Goal: Transaction & Acquisition: Purchase product/service

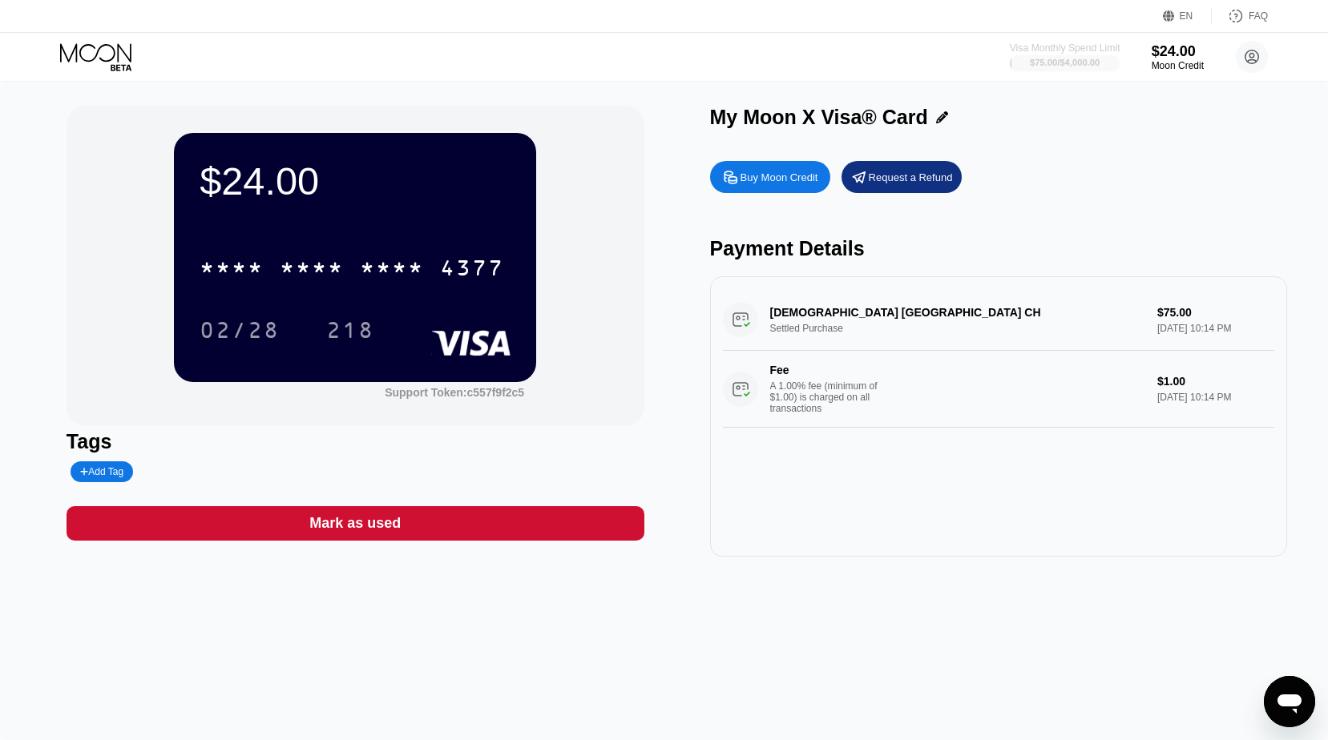
click at [1069, 54] on div "$75.00 / $4,000.00" at bounding box center [1065, 63] width 111 height 18
click at [792, 183] on div "Buy Moon Credit" at bounding box center [779, 178] width 78 height 14
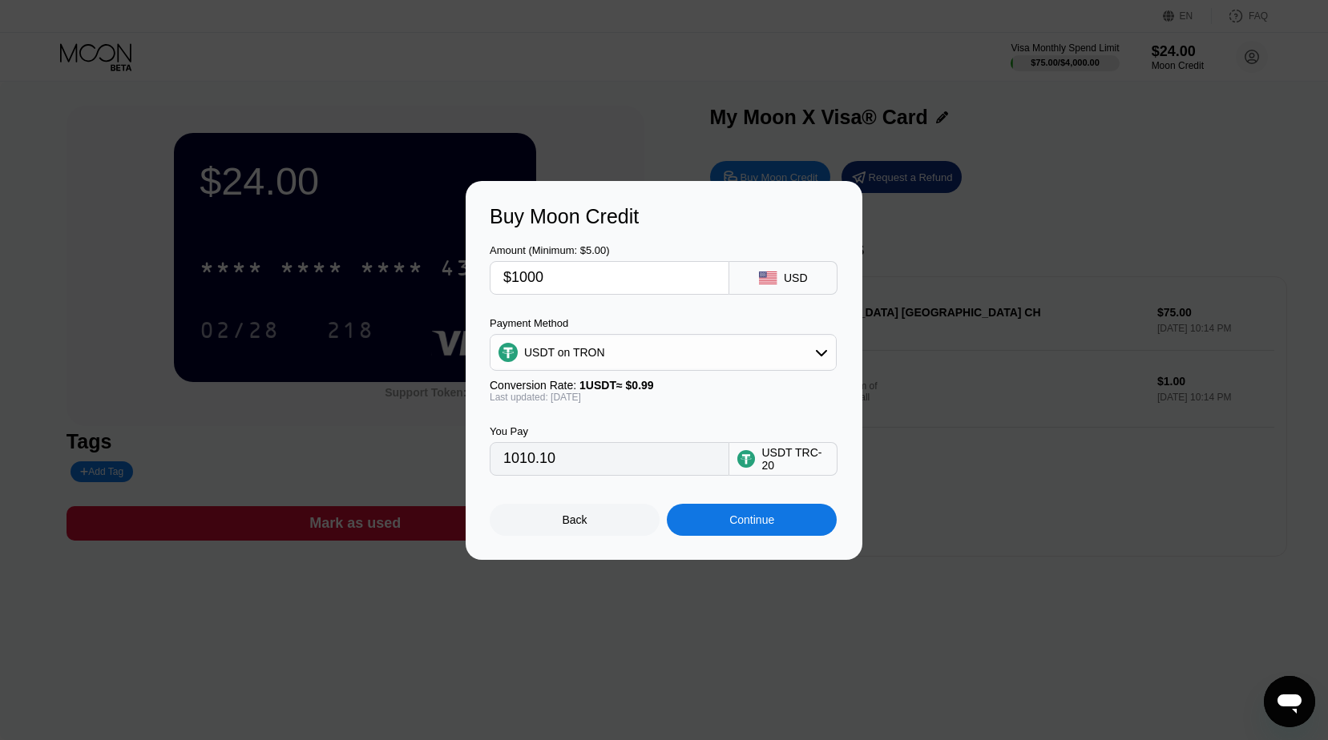
click at [525, 276] on input "$1000" at bounding box center [609, 278] width 212 height 32
click at [862, 85] on div at bounding box center [670, 370] width 1340 height 740
click at [603, 276] on input "$1000" at bounding box center [609, 278] width 212 height 32
type input "$100"
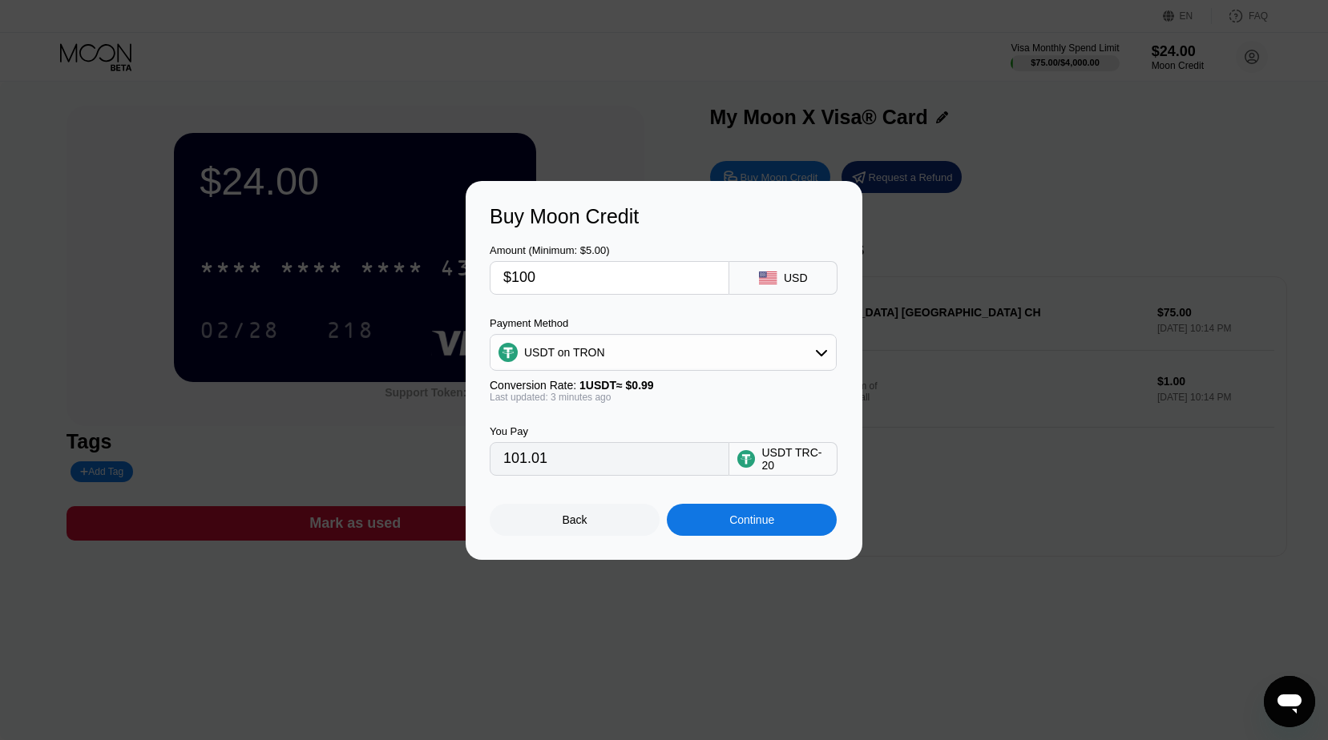
type input "101.01"
type input "$10"
type input "10.10"
type input "$1"
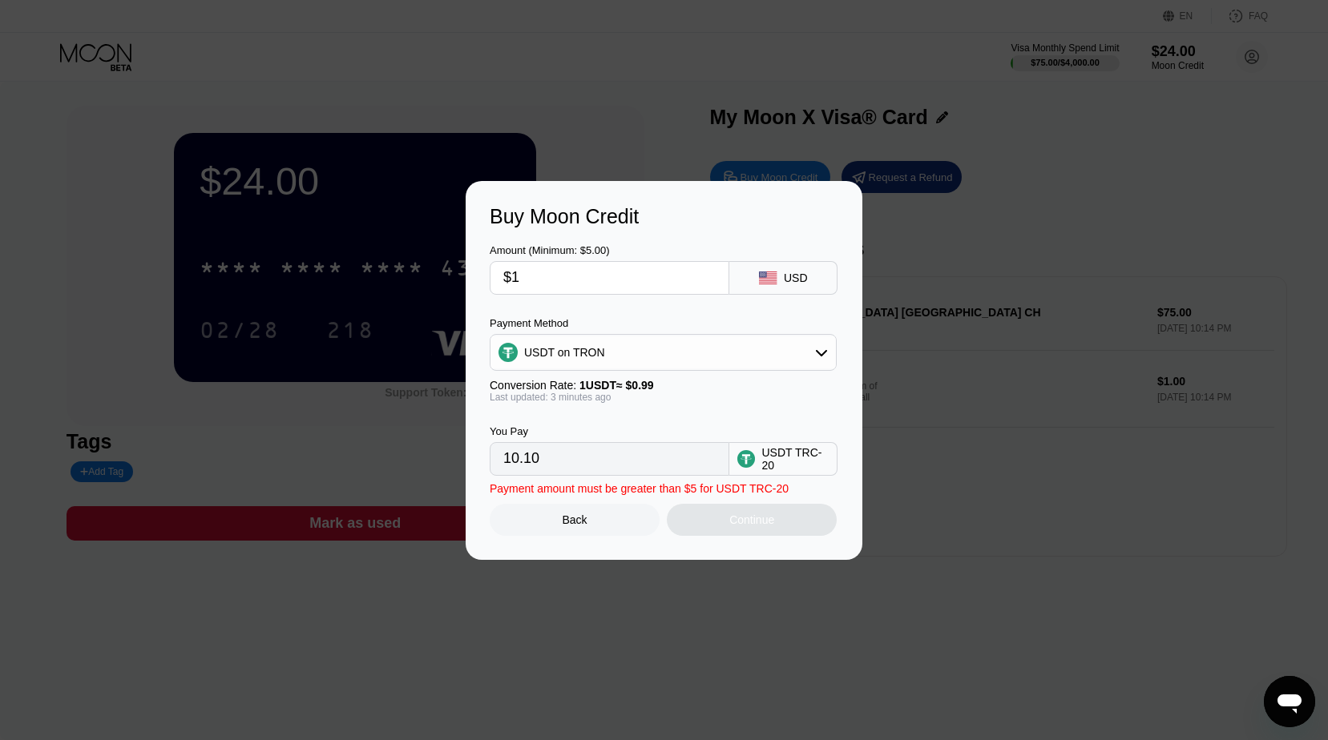
type input "1.01"
type input "0.00"
type input "$3"
type input "3.03"
type input "$30"
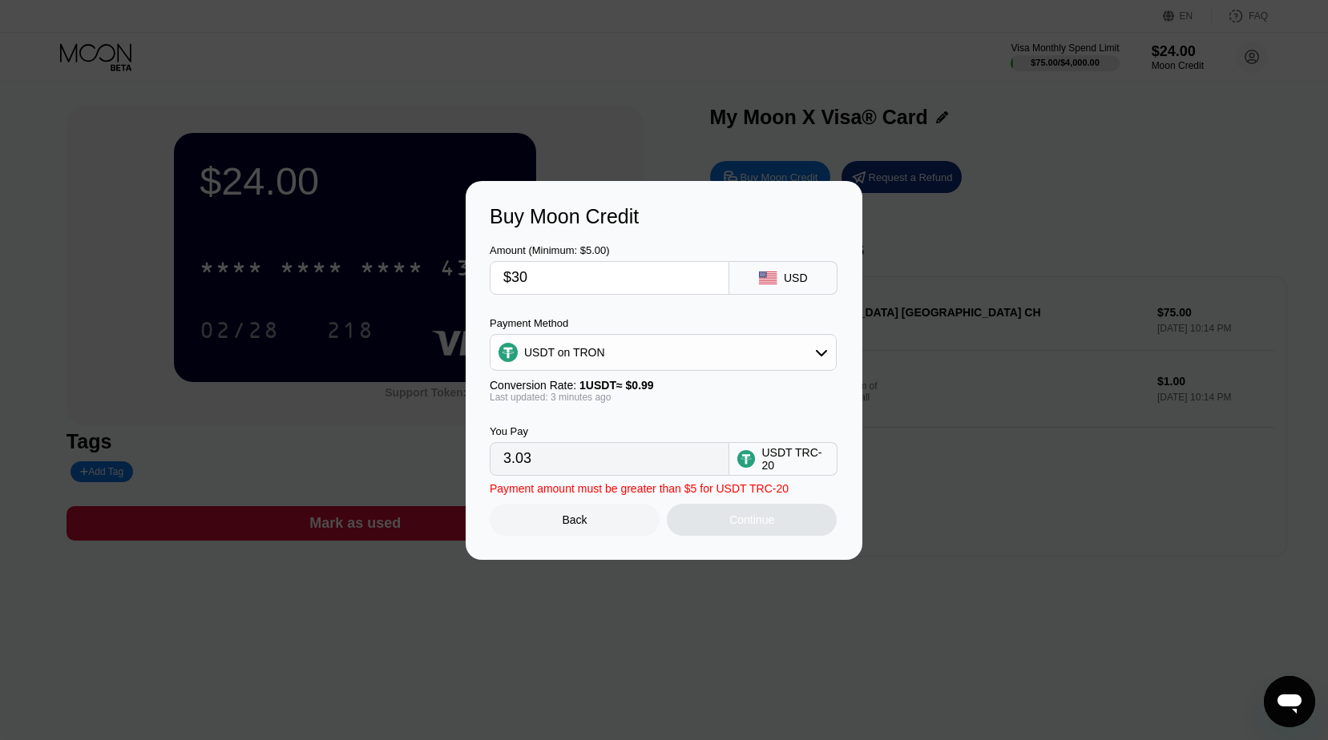
type input "30.30"
type input "$300"
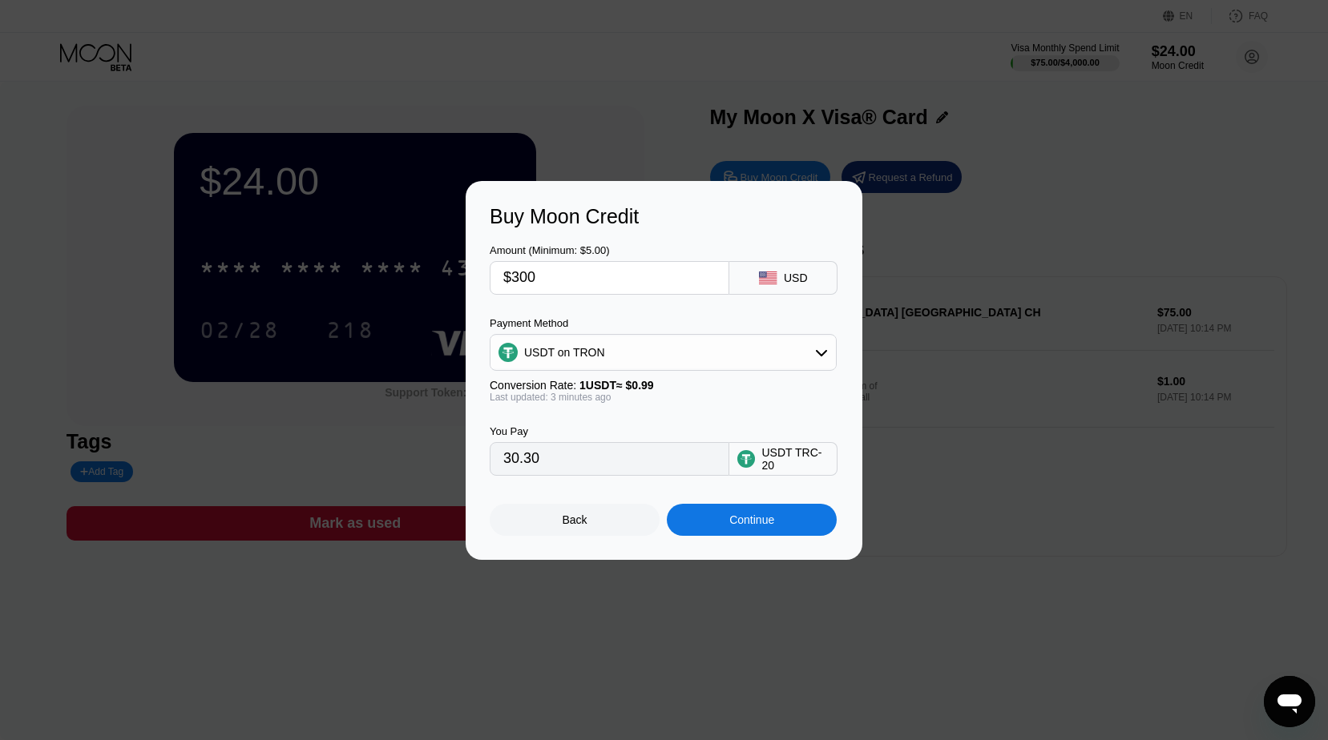
type input "303.03"
type input "$300"
click at [671, 369] on div "USDT on TRON" at bounding box center [663, 352] width 347 height 37
click at [683, 359] on div "USDT on TRON" at bounding box center [662, 353] width 345 height 32
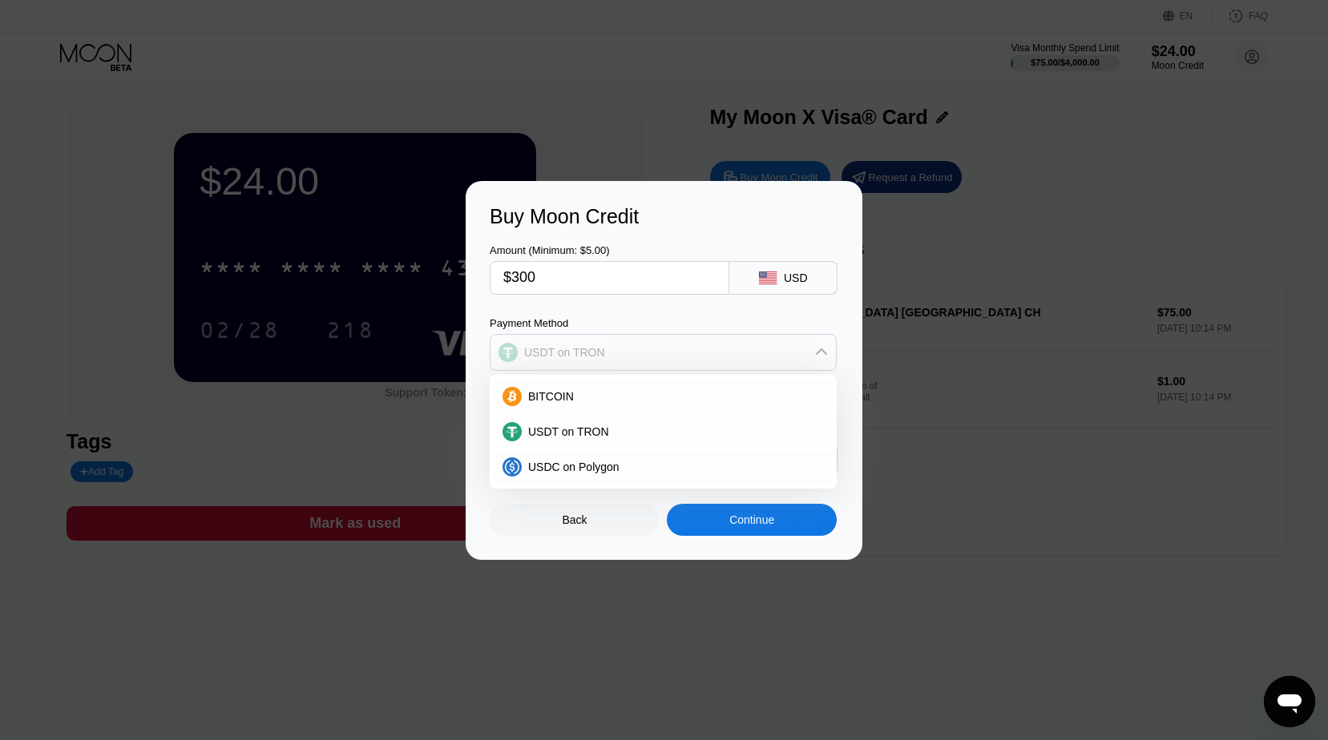
click at [683, 359] on div "USDT on TRON" at bounding box center [662, 353] width 345 height 32
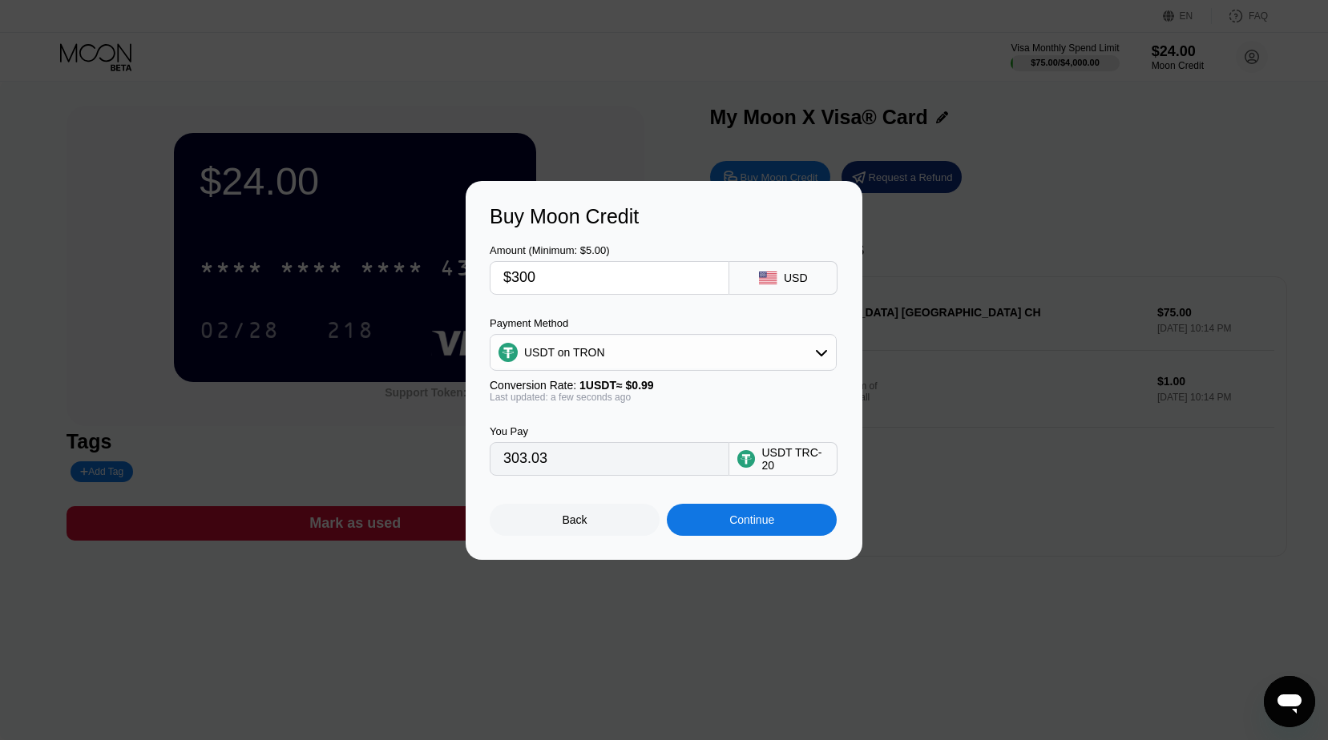
click at [596, 275] on input "$300" at bounding box center [609, 278] width 212 height 32
click at [773, 349] on div "USDT on TRON" at bounding box center [662, 353] width 345 height 32
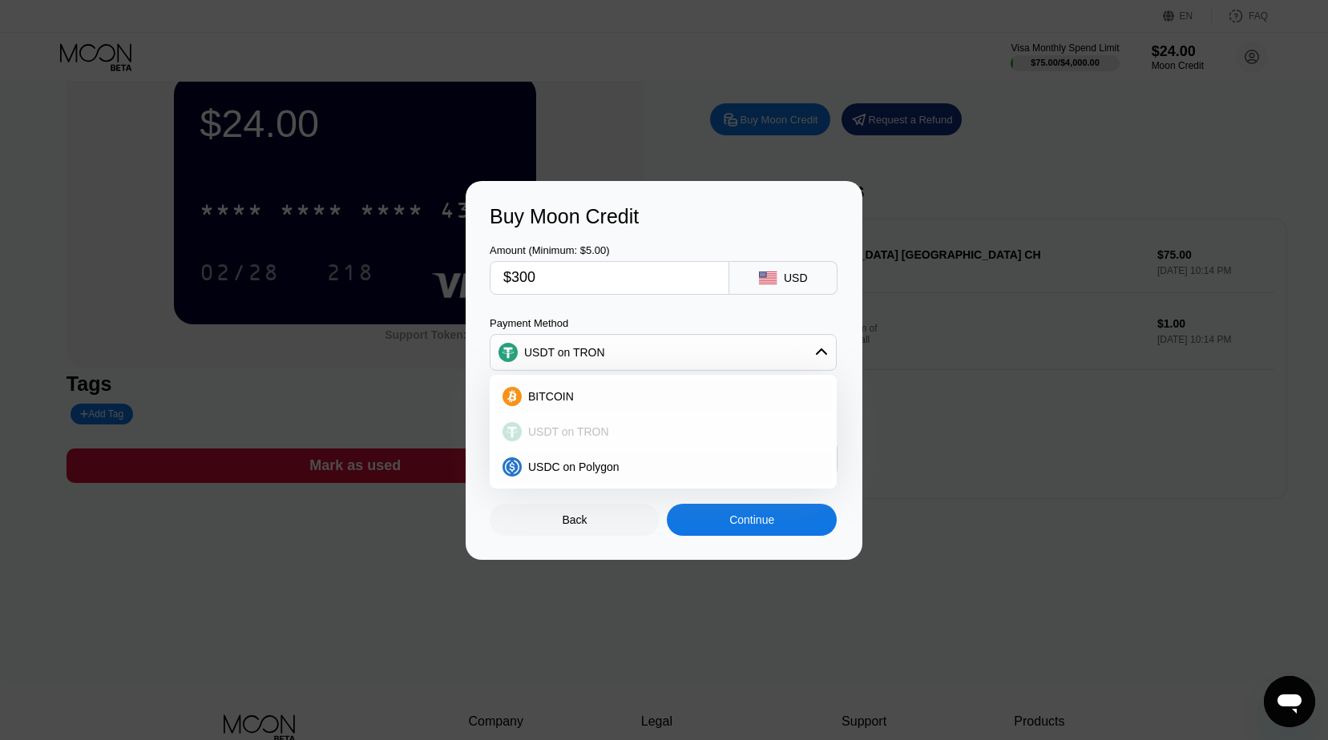
scroll to position [80, 0]
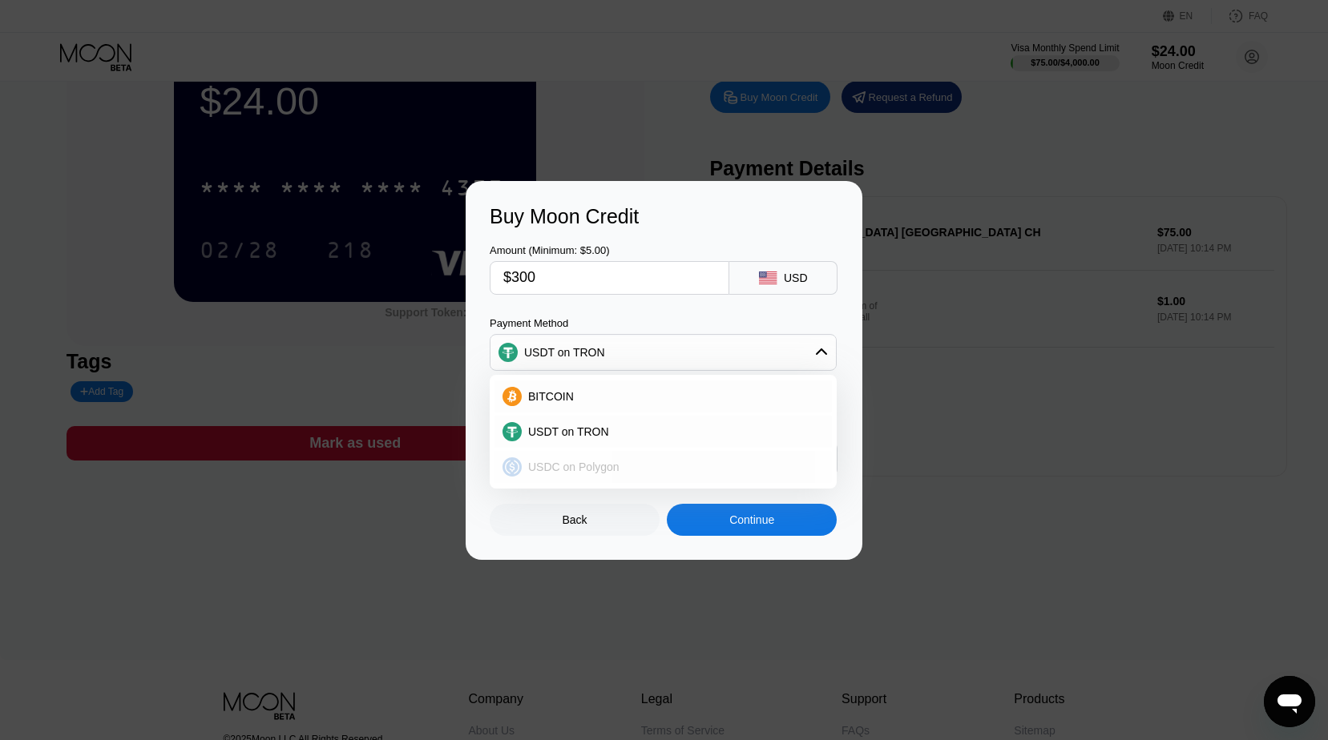
click at [615, 463] on span "USDC on Polygon" at bounding box center [573, 467] width 91 height 13
type input "300.00000000"
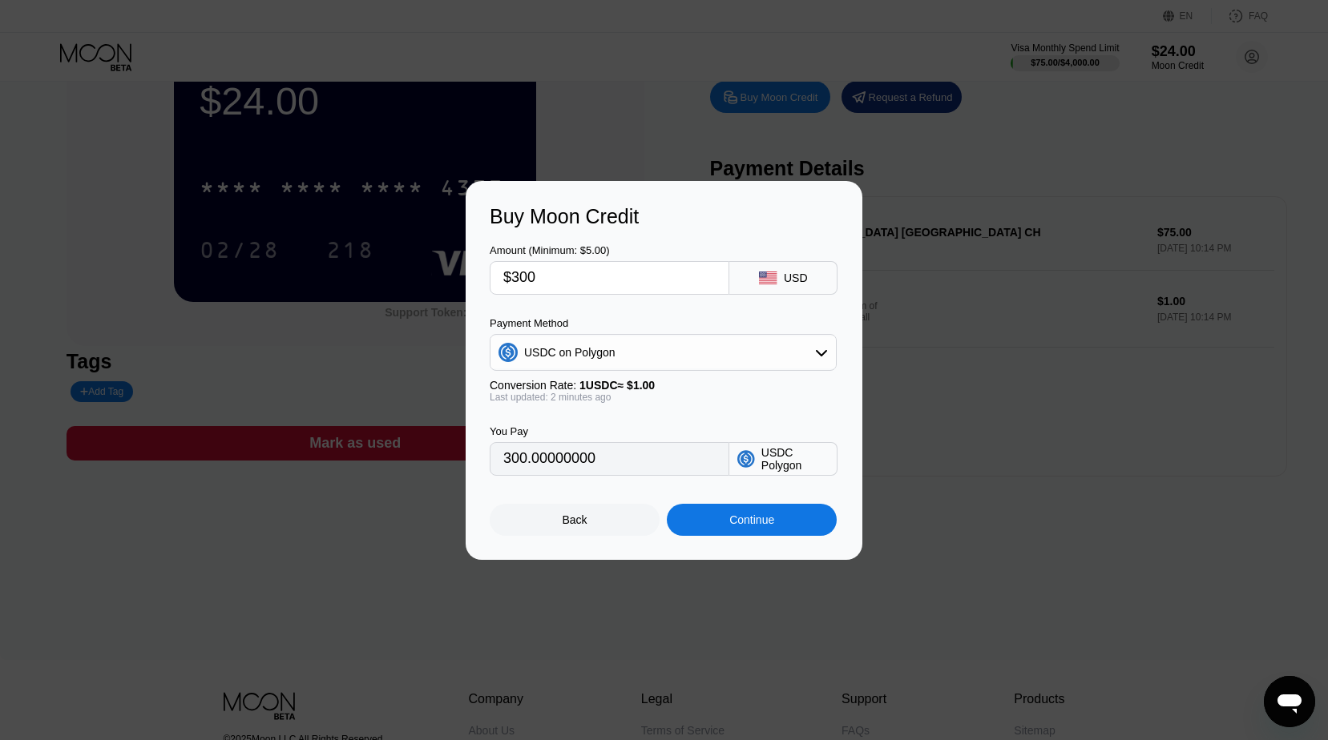
click at [716, 519] on div "Continue" at bounding box center [752, 520] width 170 height 32
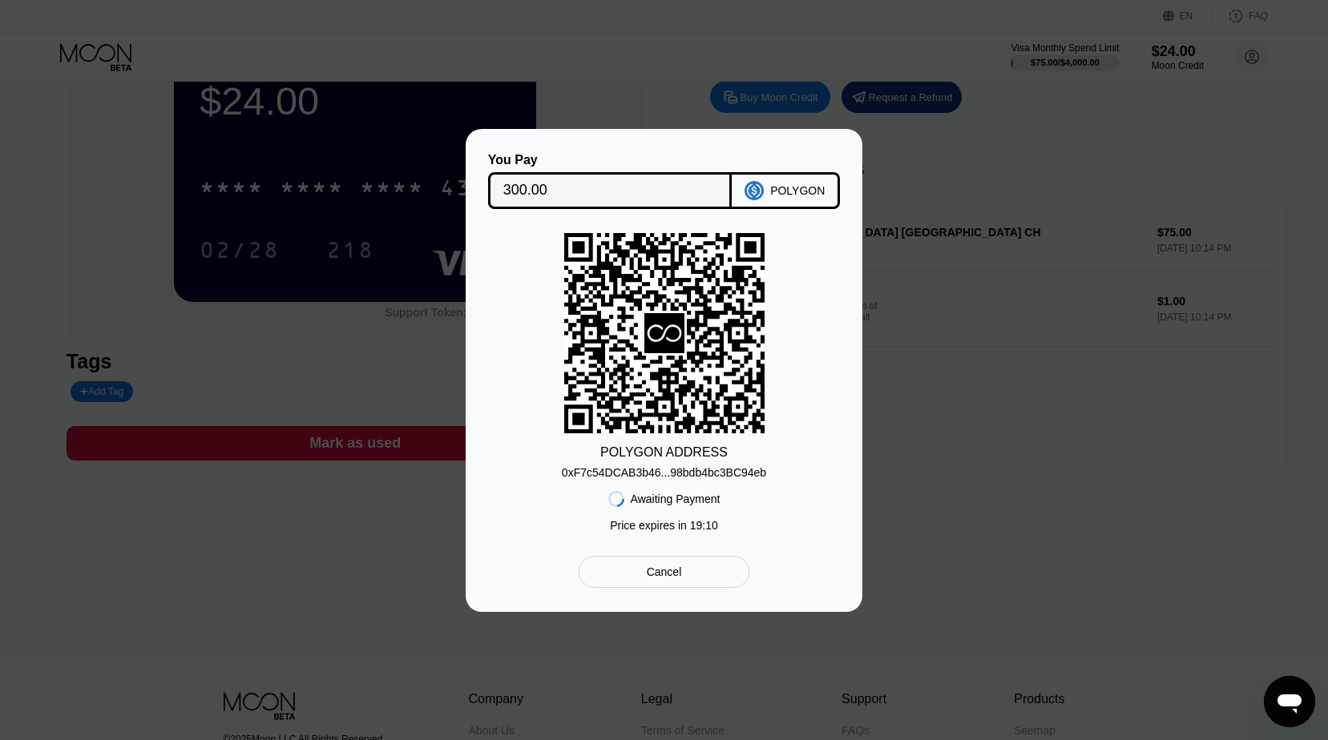
click at [662, 470] on div "0xF7c54DCAB3b46...98bdb4bc3BC94eb" at bounding box center [664, 472] width 204 height 13
click at [616, 167] on div "You Pay 300.00" at bounding box center [610, 181] width 244 height 56
click at [587, 182] on input "300.00" at bounding box center [610, 191] width 214 height 32
click at [646, 568] on div "Cancel" at bounding box center [664, 572] width 171 height 32
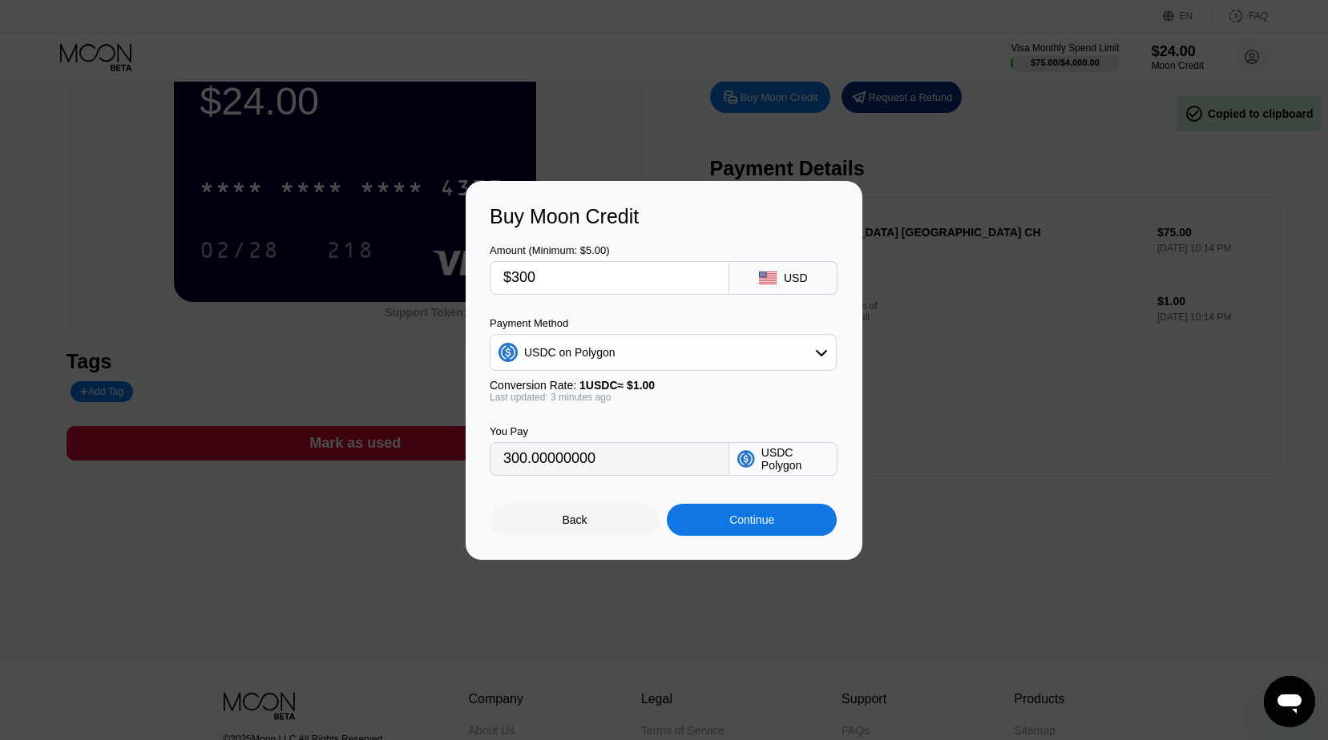
click at [542, 277] on input "$300" at bounding box center [609, 278] width 212 height 32
type input "$30"
type input "30.00000000"
type input "$3"
type input "3.00000000"
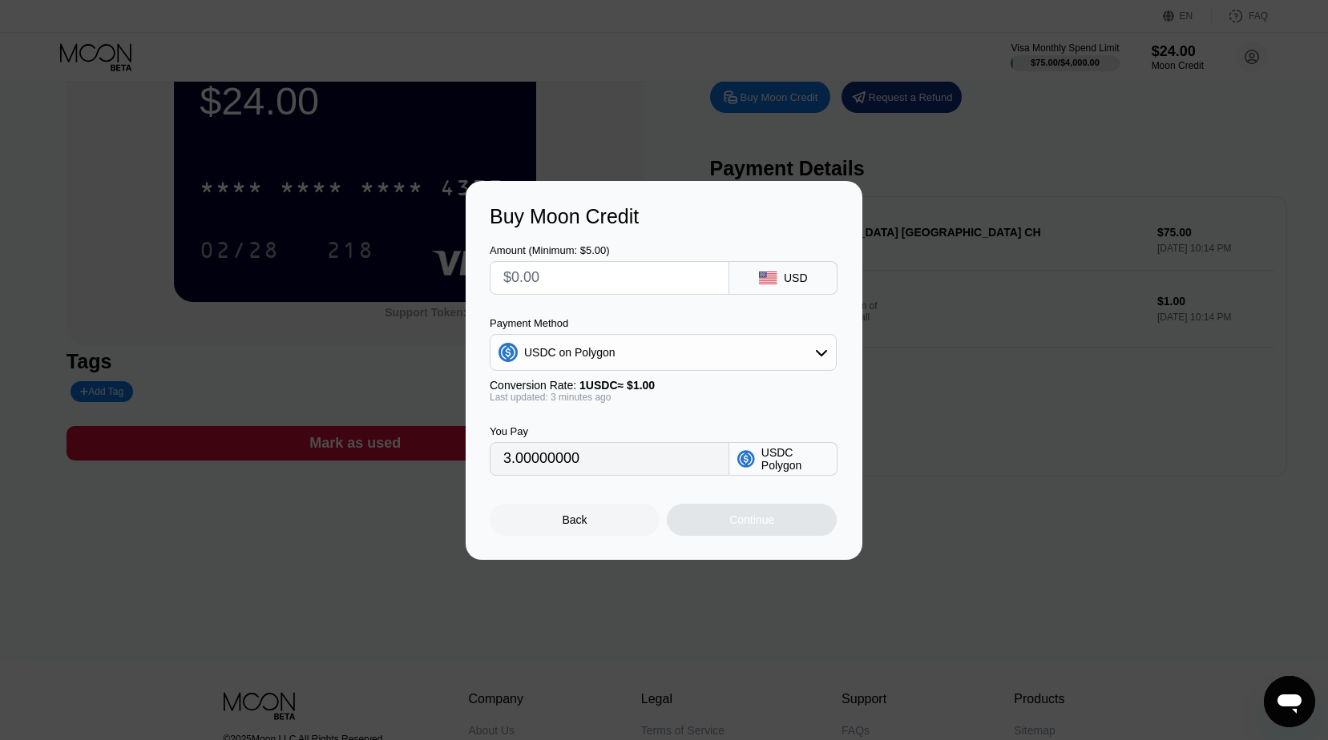
type input "0"
type input "$2"
type input "2.00000000"
type input "$25"
type input "25.00000000"
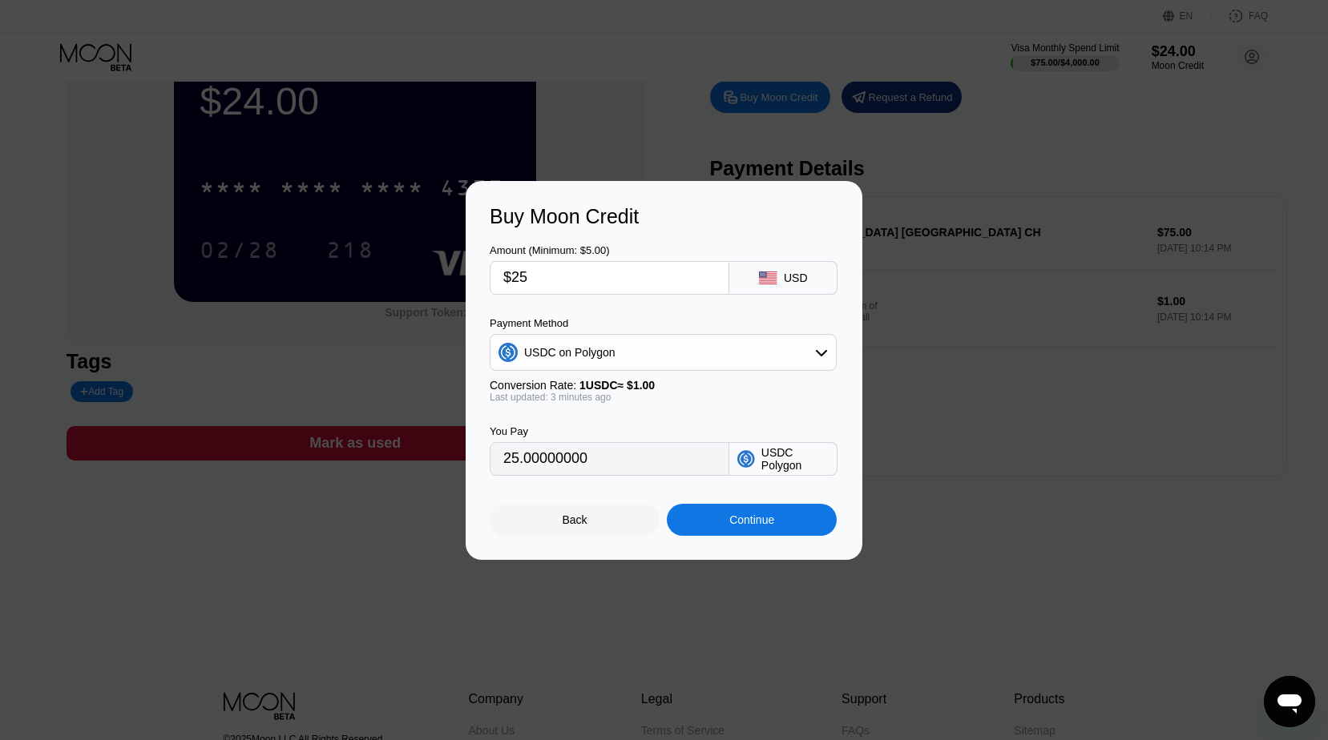
type input "$250"
type input "250.00000000"
type input "$250"
click at [703, 529] on div "Continue" at bounding box center [752, 520] width 170 height 32
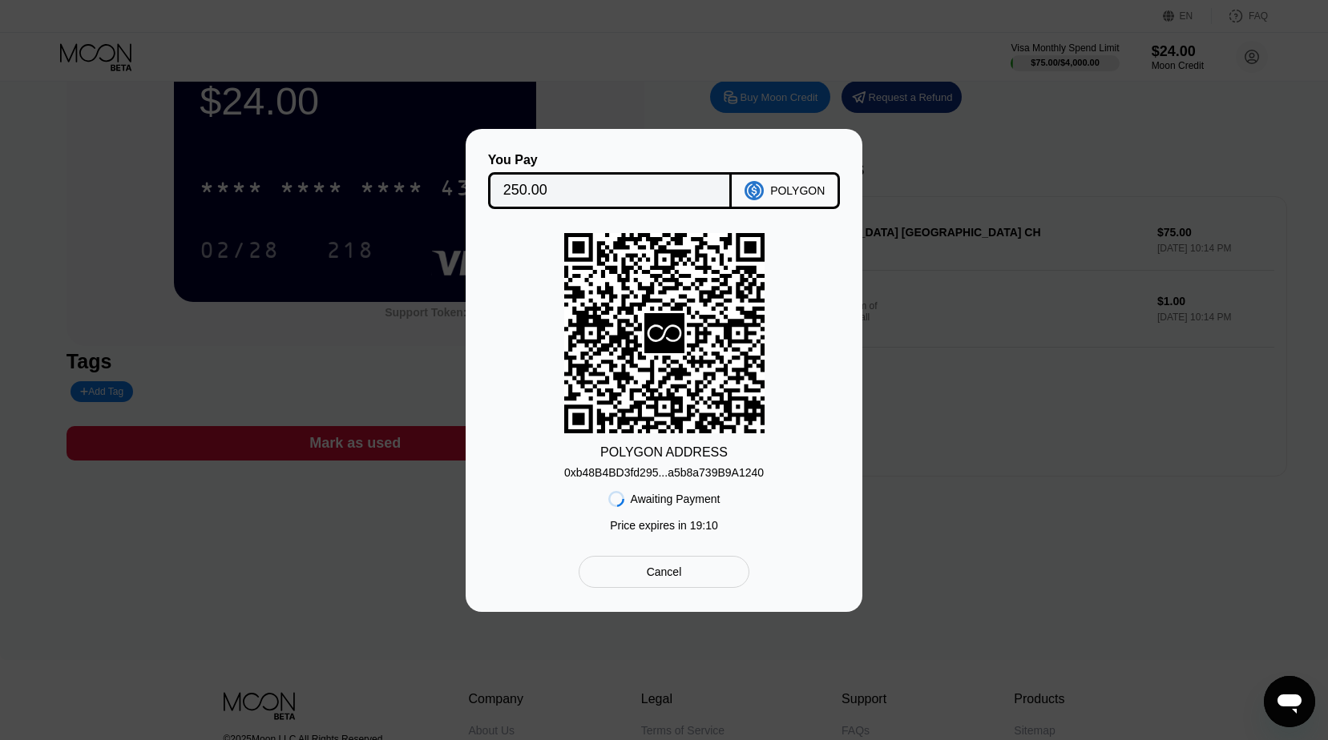
click at [714, 474] on div "0xb48B4BD3fd295...a5b8a739B9A1240" at bounding box center [664, 472] width 200 height 13
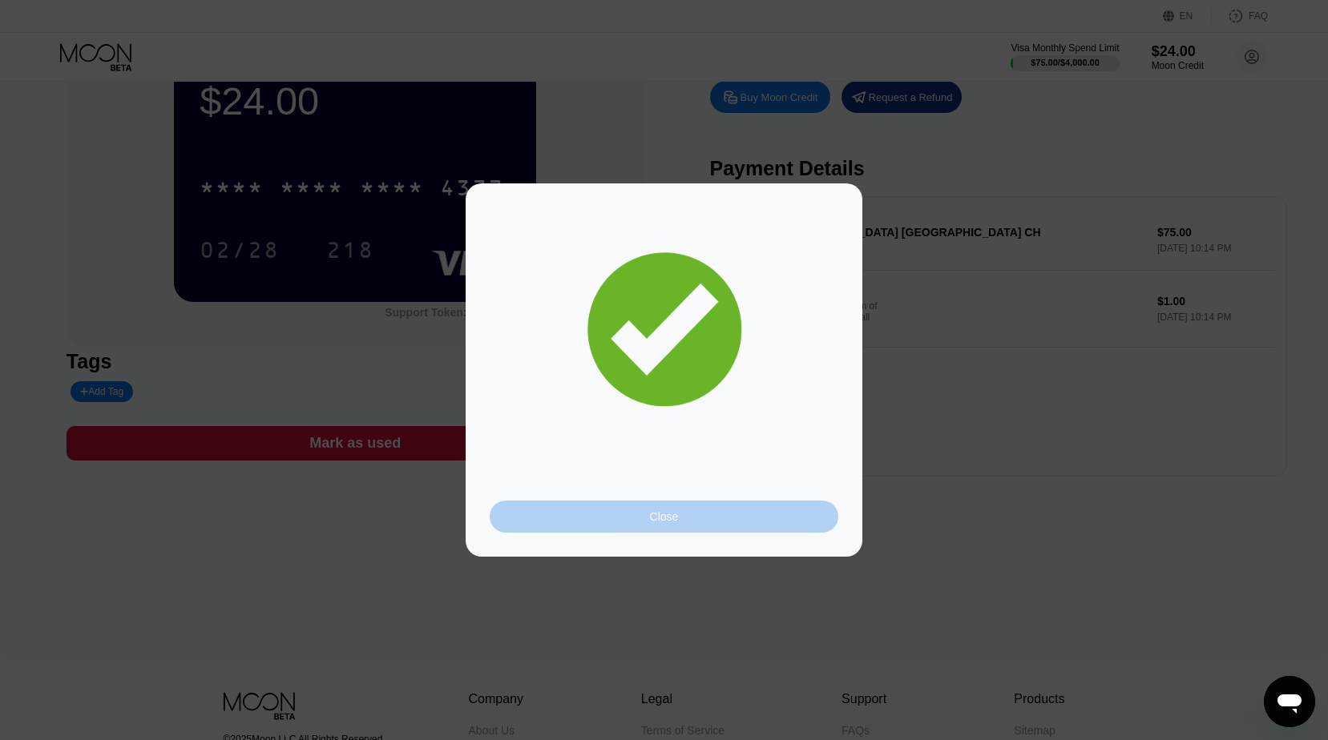
click at [637, 518] on div "Close" at bounding box center [664, 517] width 349 height 32
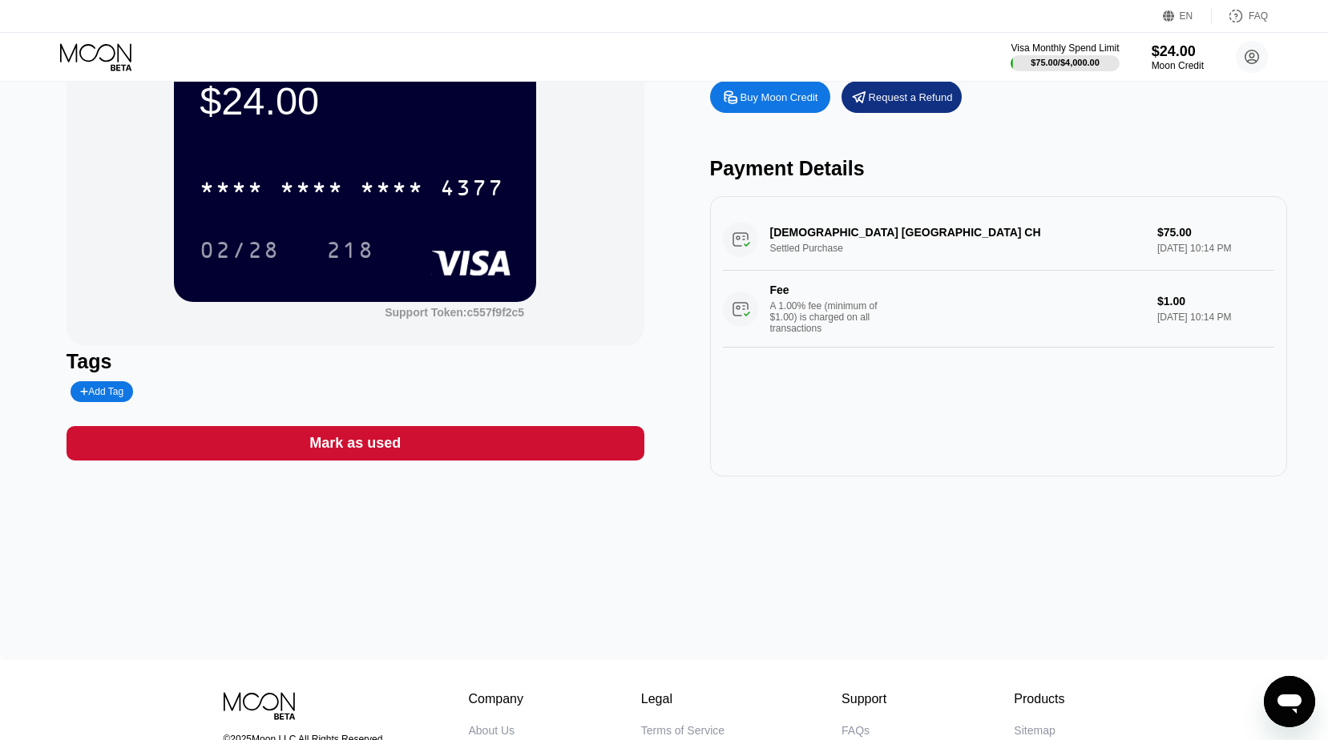
click at [637, 518] on div "$24.00 * * * * * * * * * * * * 4377 02/28 218 Support Token: c557f9f2c5 Tags Ad…" at bounding box center [664, 331] width 1328 height 659
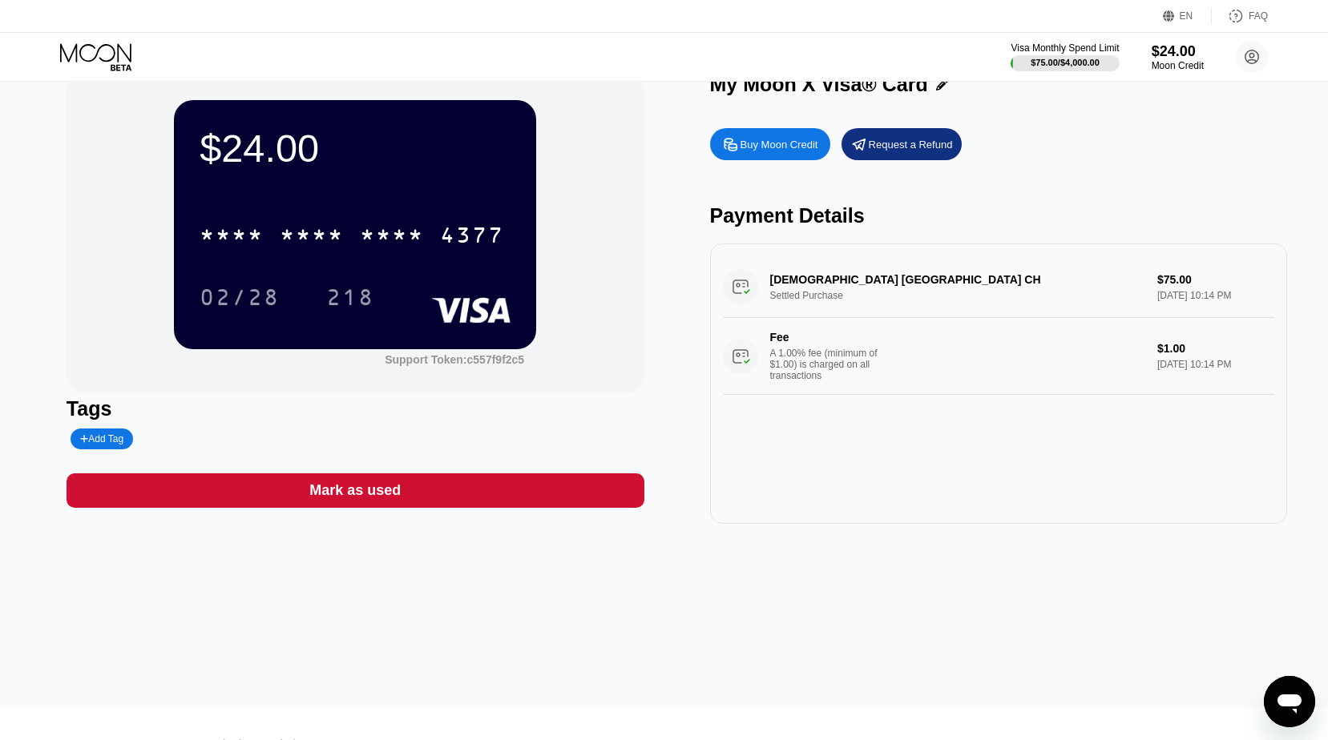
scroll to position [0, 0]
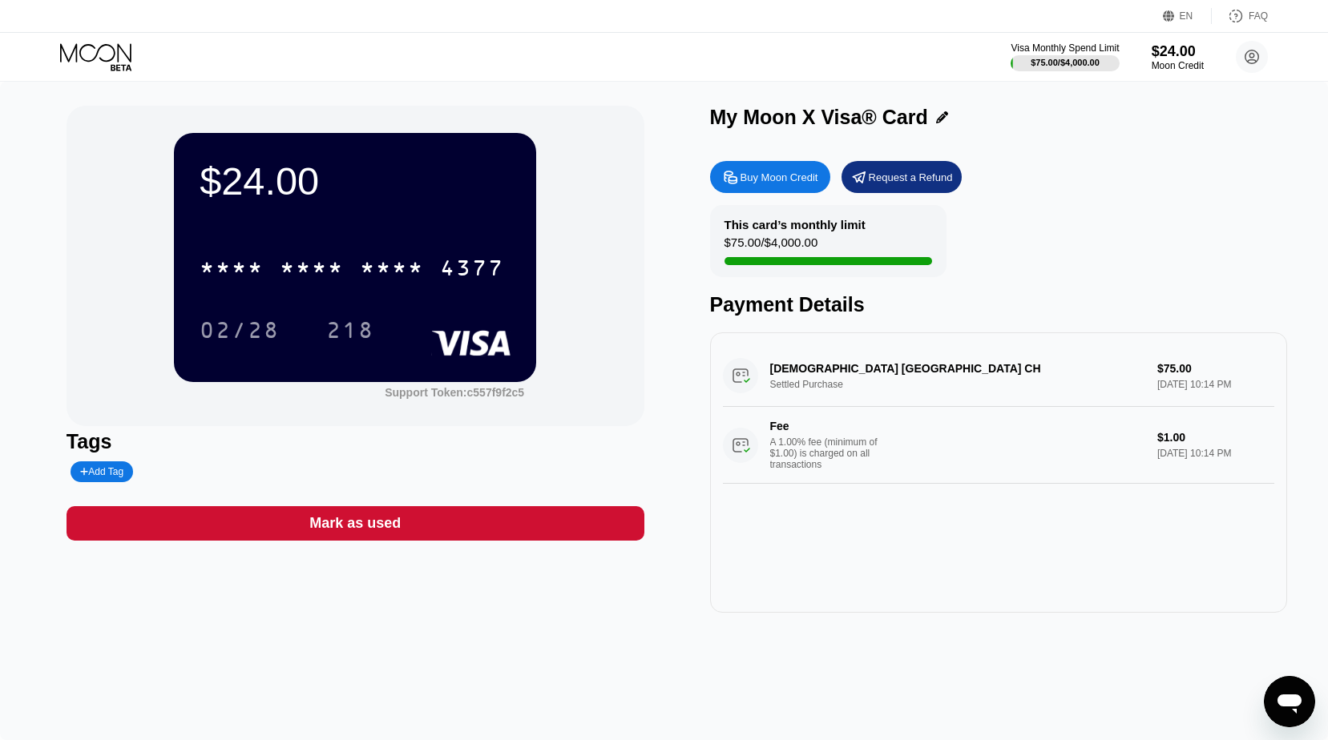
click at [756, 455] on circle at bounding box center [740, 445] width 35 height 35
click at [1248, 59] on circle at bounding box center [1252, 57] width 32 height 32
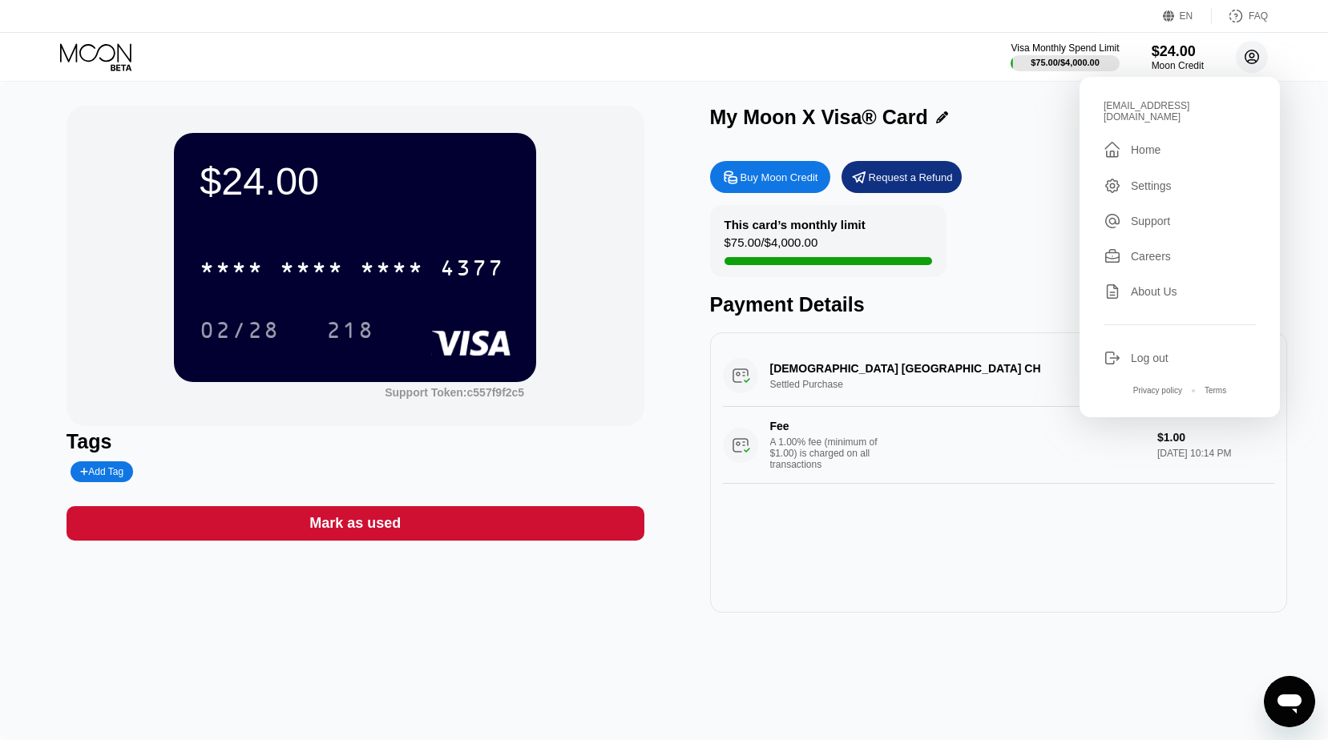
click at [1248, 59] on circle at bounding box center [1252, 57] width 32 height 32
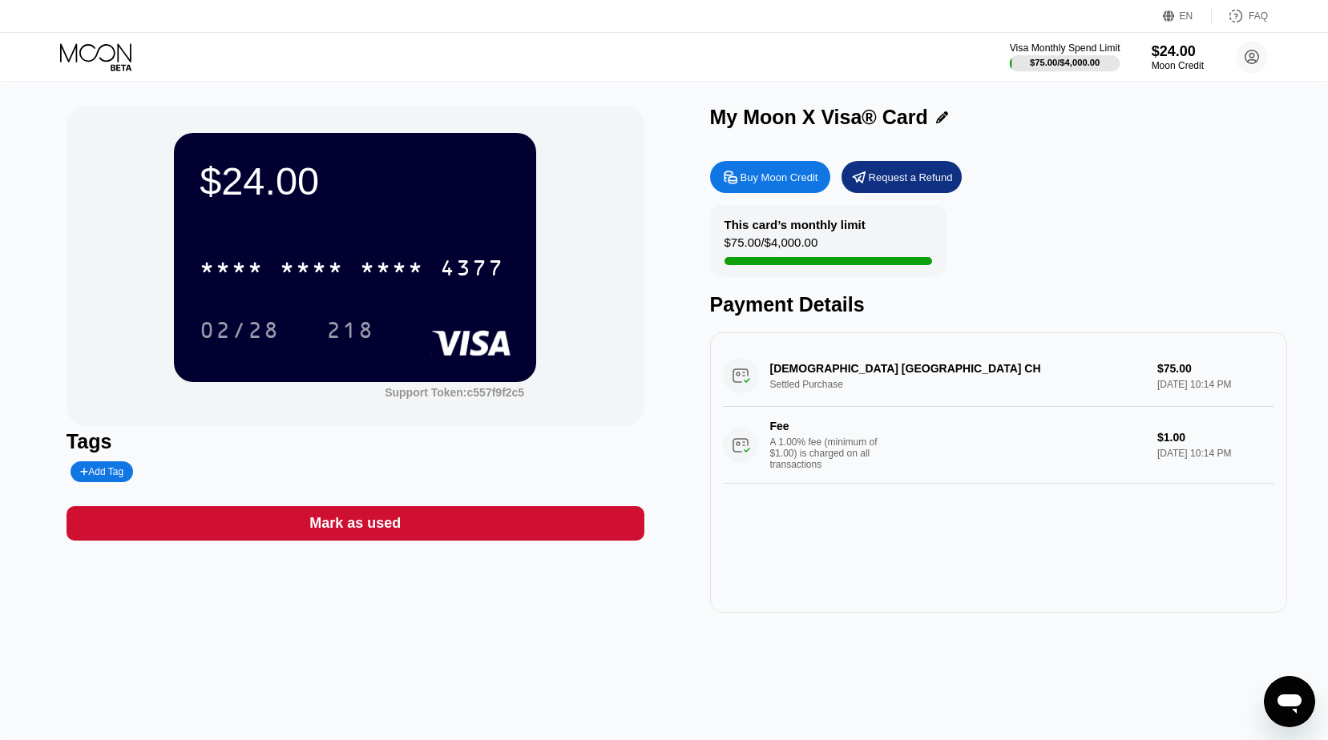
click at [1083, 61] on div "$75.00 / $4,000.00" at bounding box center [1065, 63] width 70 height 10
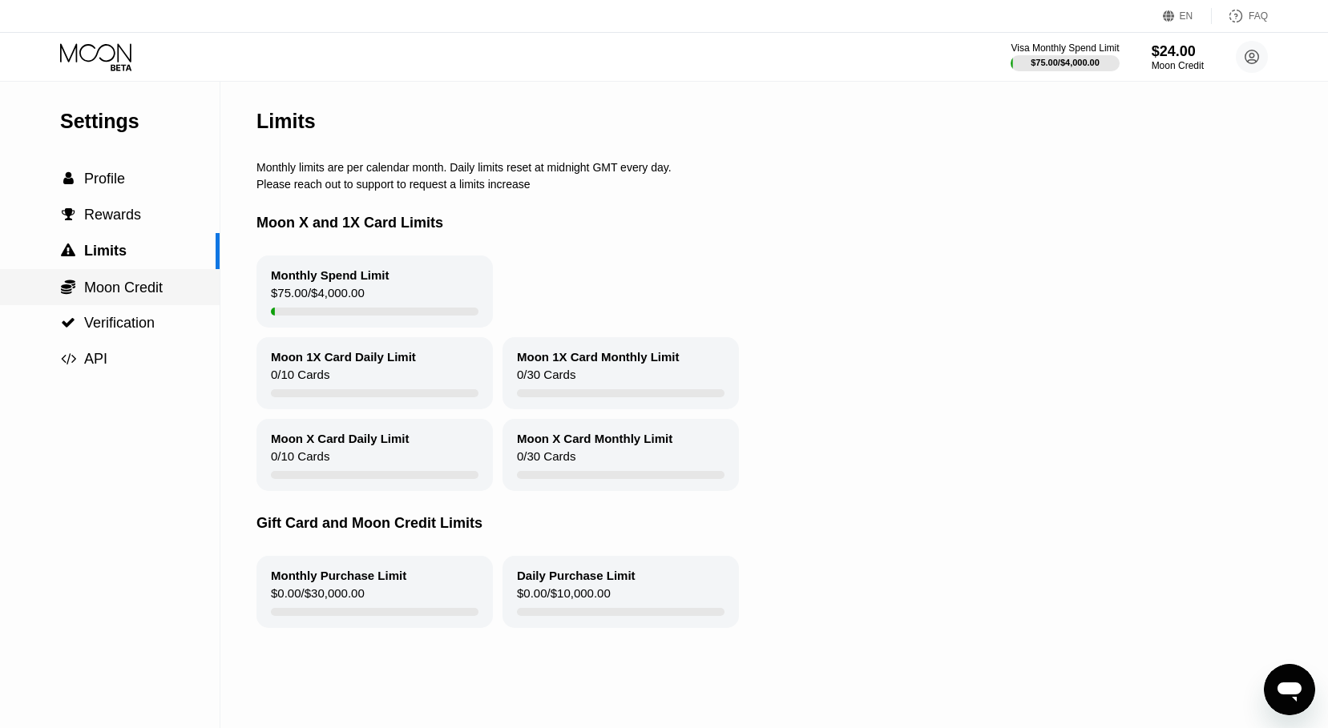
click at [139, 304] on div " Moon Credit" at bounding box center [110, 287] width 220 height 36
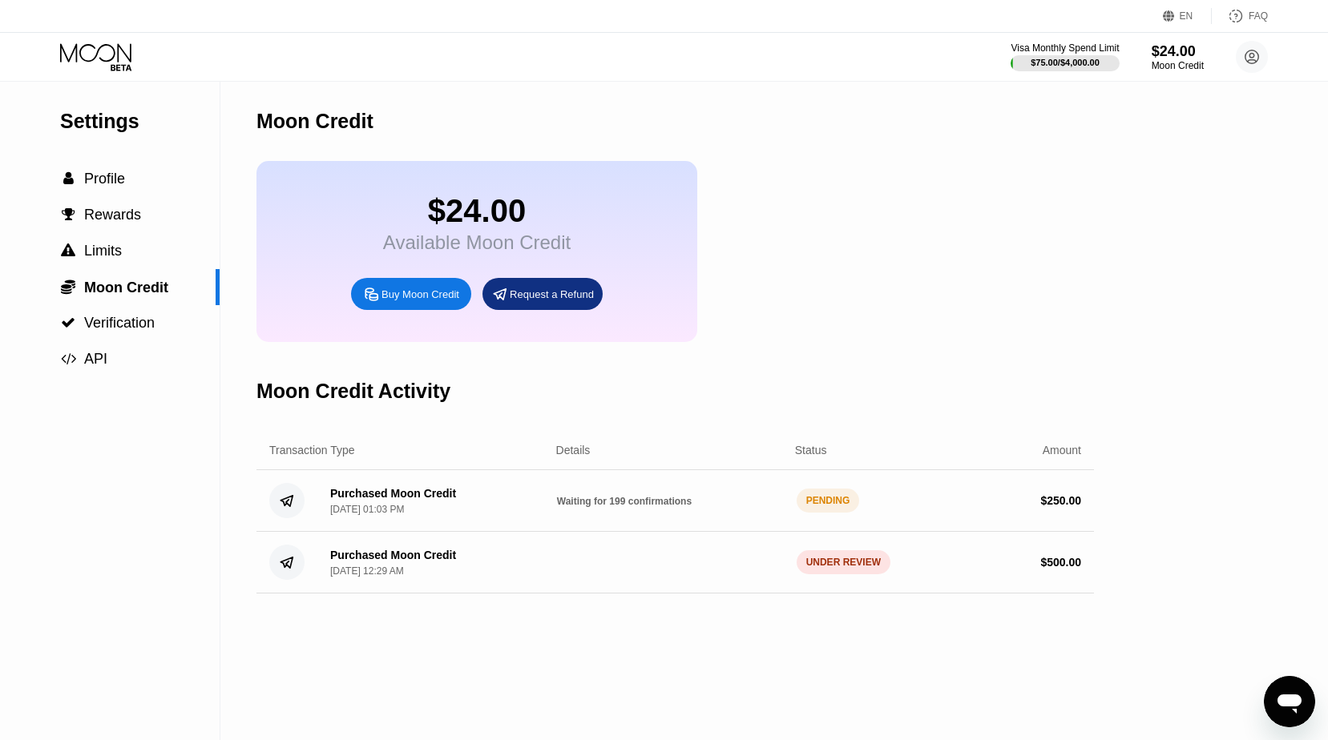
click at [409, 500] on div "Purchased Moon Credit" at bounding box center [393, 493] width 126 height 13
click at [652, 507] on span "Waiting for 199 confirmations" at bounding box center [624, 501] width 135 height 11
click at [836, 682] on div "Moon Credit $24.00 Available Moon Credit Buy Moon Credit Request a Refund Moon …" at bounding box center [674, 411] width 837 height 659
click at [683, 642] on div "Moon Credit $24.00 Available Moon Credit Buy Moon Credit Request a Refund Moon …" at bounding box center [674, 411] width 837 height 659
click at [759, 679] on div "Moon Credit $274.00 Available Moon Credit Buy Moon Credit Request a Refund Moon…" at bounding box center [674, 411] width 837 height 659
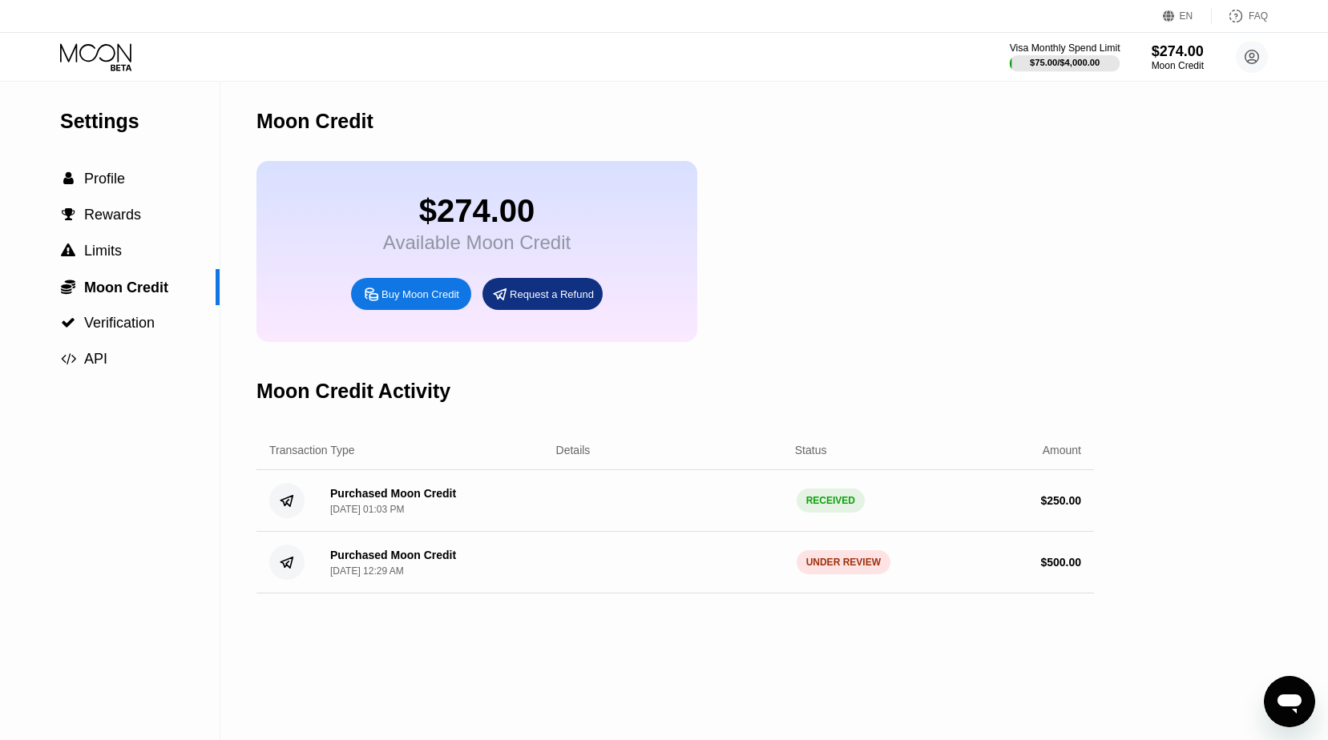
click at [1031, 58] on div "$75.00 / $4,000.00" at bounding box center [1065, 63] width 70 height 10
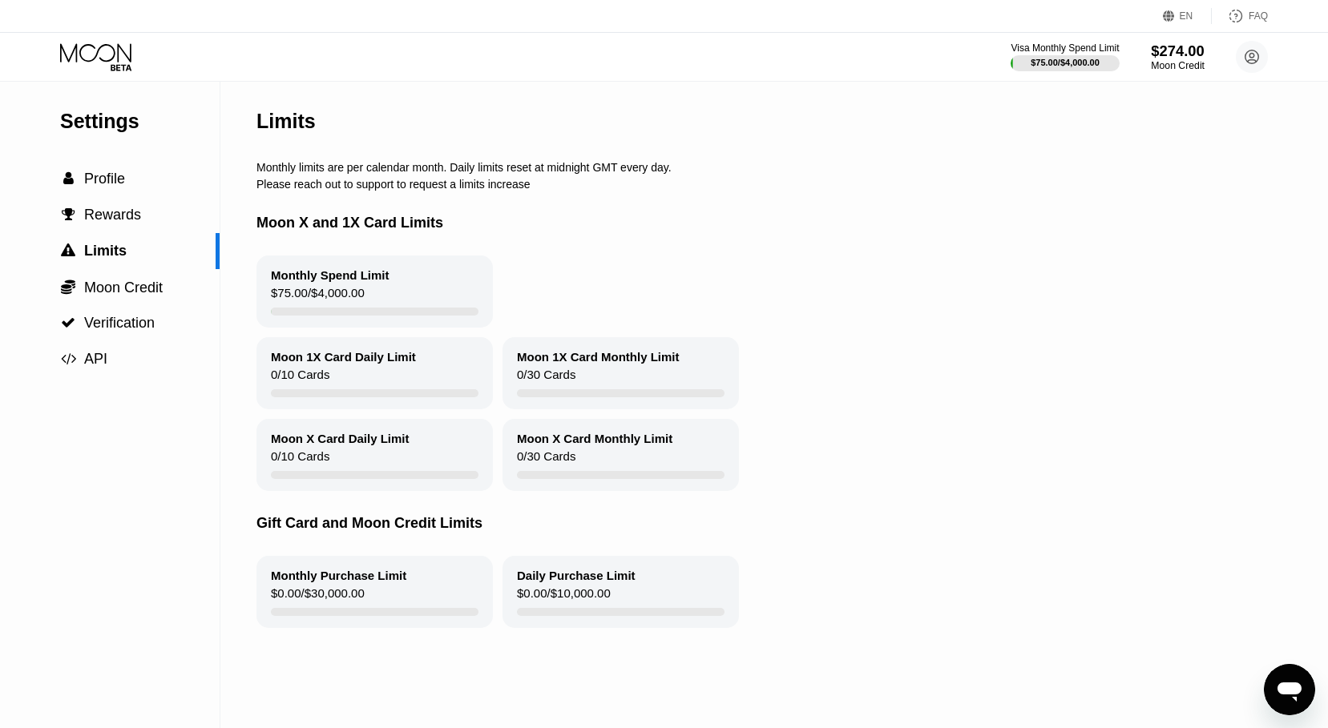
click at [1171, 54] on div "$274.00" at bounding box center [1178, 50] width 54 height 17
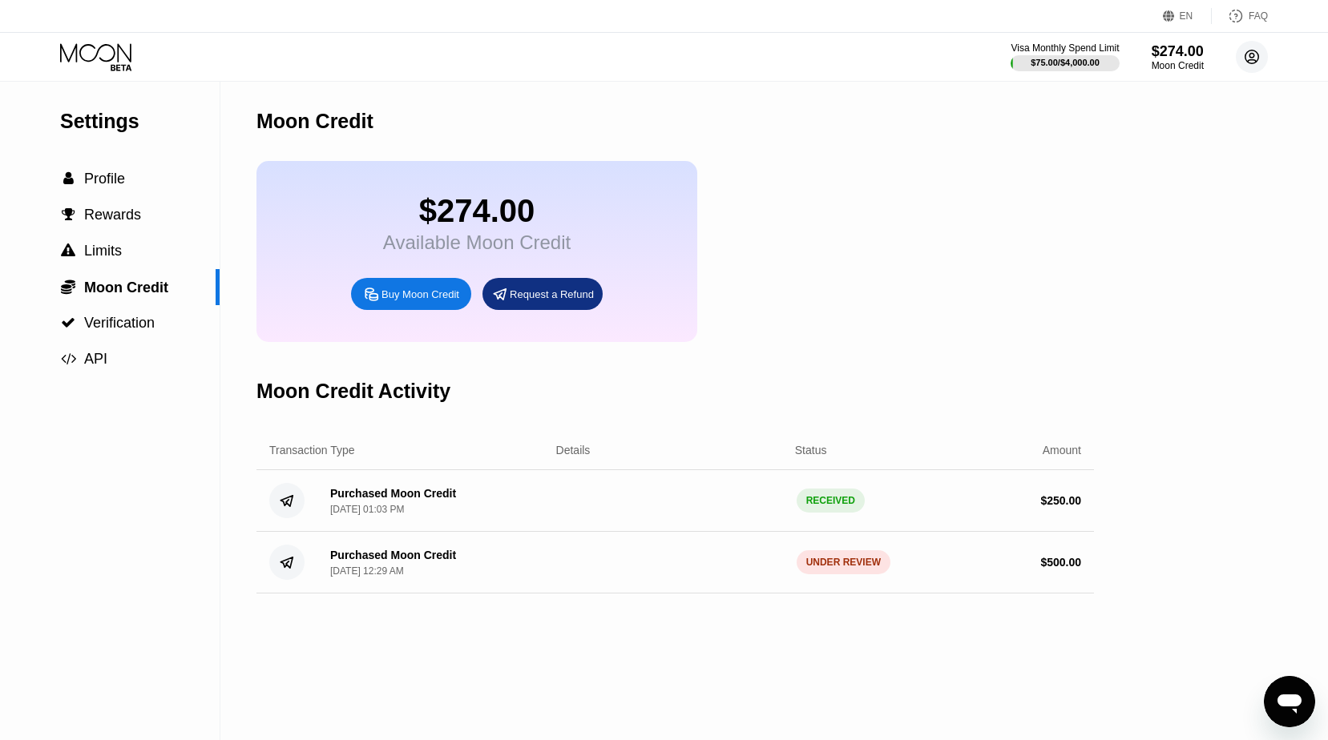
click at [1246, 61] on icon at bounding box center [1252, 57] width 14 height 14
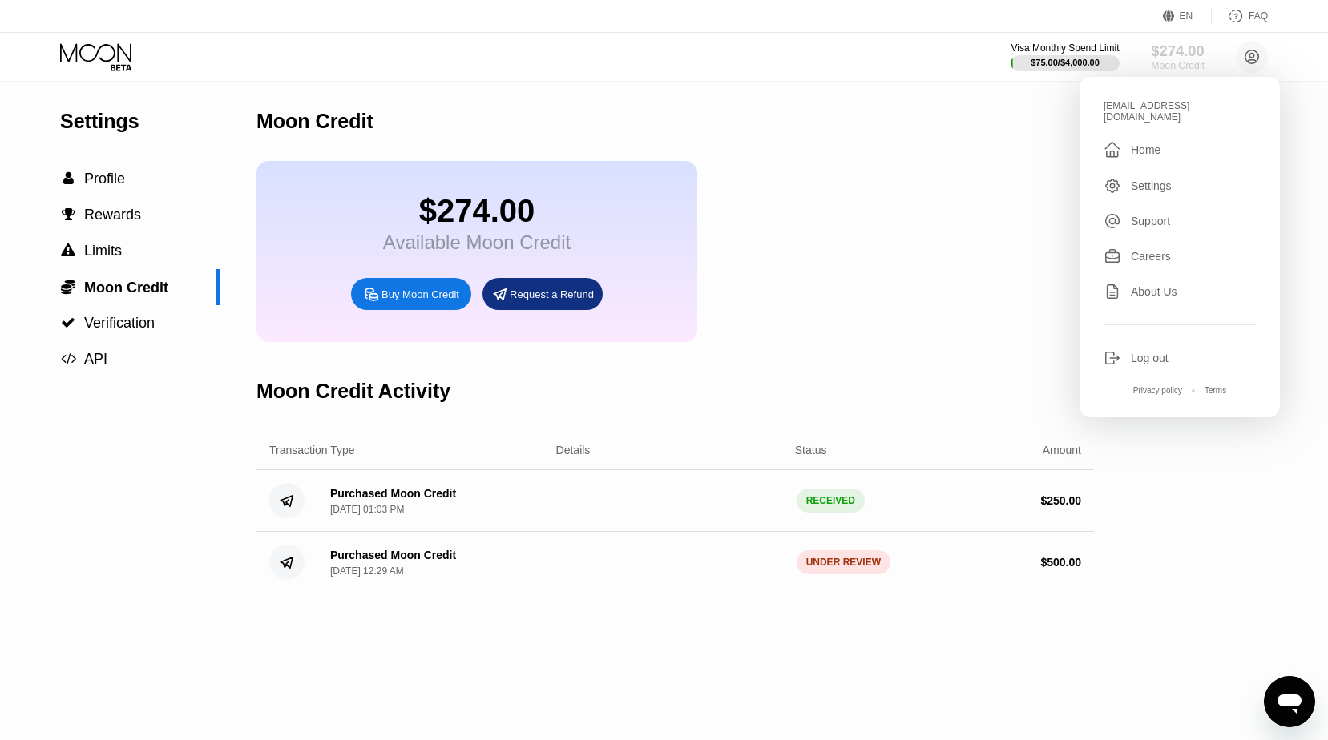
click at [1171, 46] on div "$274.00" at bounding box center [1178, 50] width 54 height 17
click at [521, 204] on div "$274.00" at bounding box center [476, 211] width 187 height 36
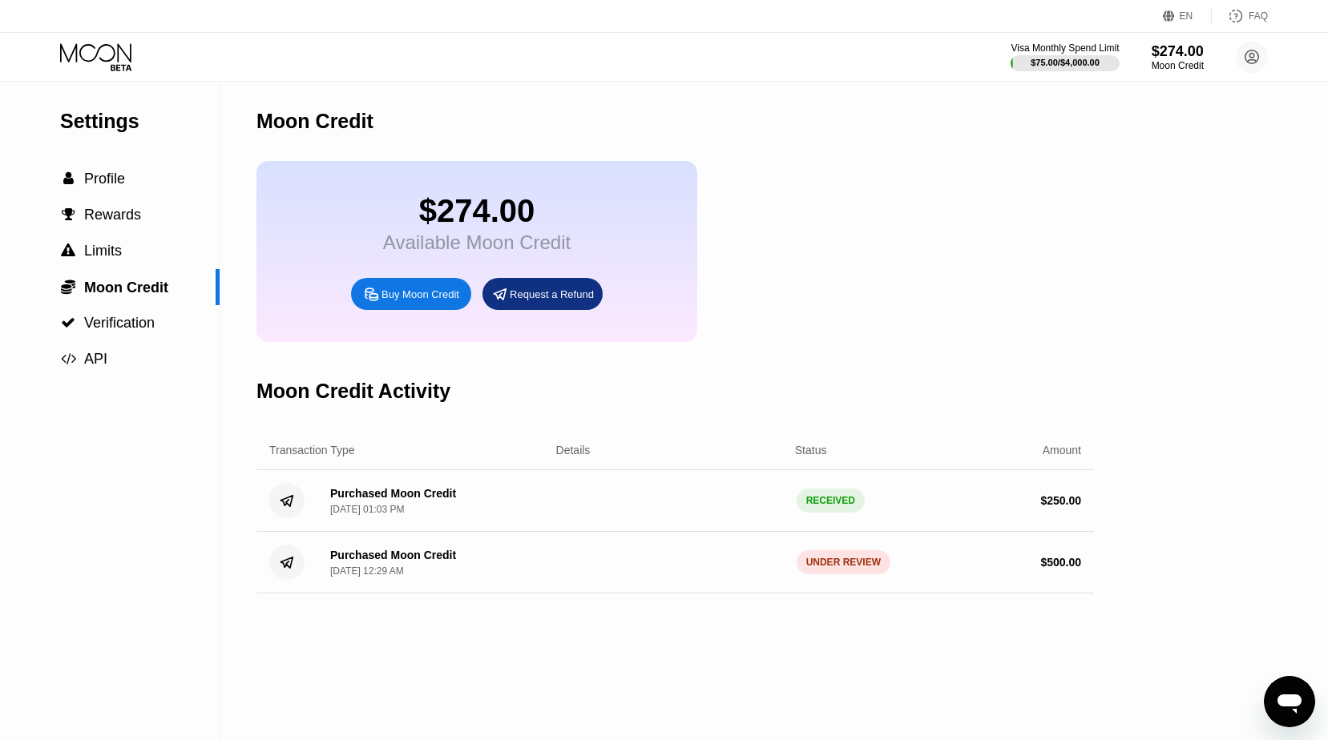
click at [505, 217] on div "$274.00" at bounding box center [476, 211] width 187 height 36
click at [58, 48] on div "Visa Monthly Spend Limit $75.00 / $4,000.00 $274.00 Moon Credit holder.tightrop…" at bounding box center [664, 57] width 1328 height 48
click at [70, 58] on icon at bounding box center [95, 52] width 71 height 18
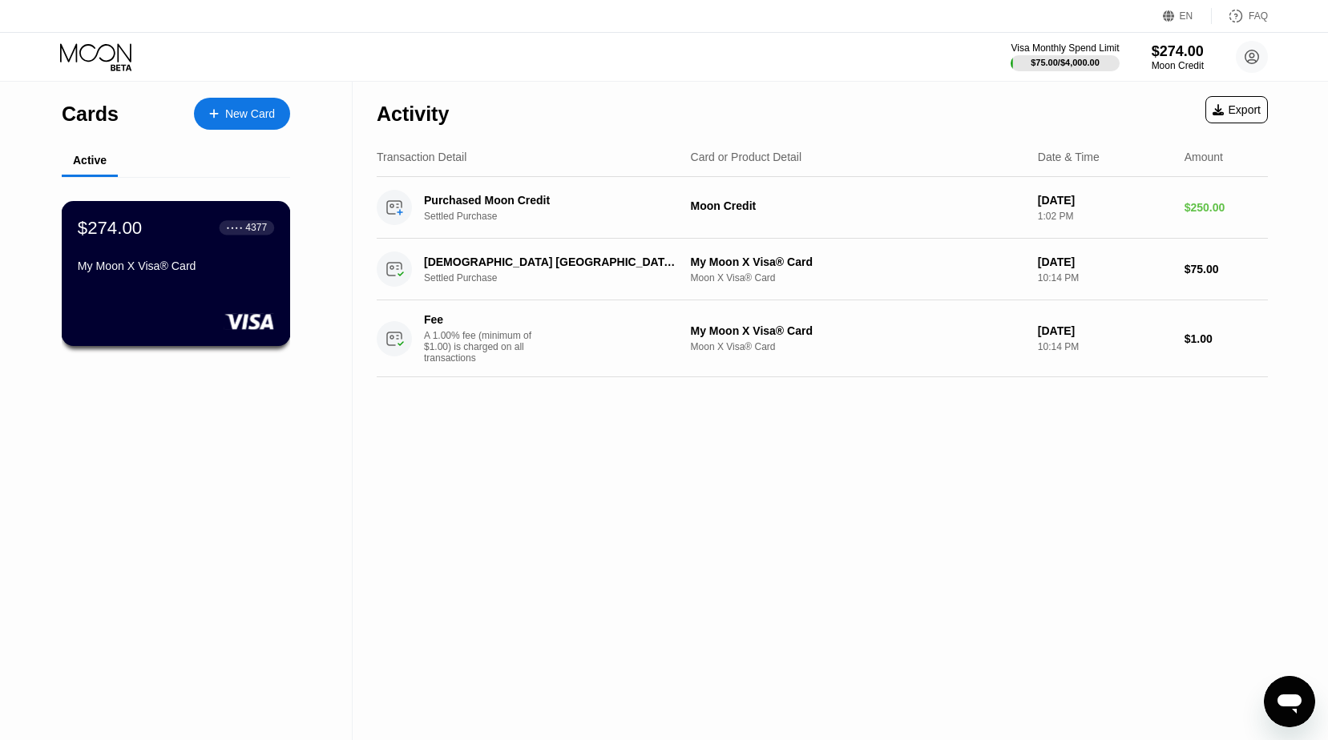
click at [224, 254] on div "$274.00 ● ● ● ● 4377 My Moon X Visa® Card" at bounding box center [176, 248] width 196 height 62
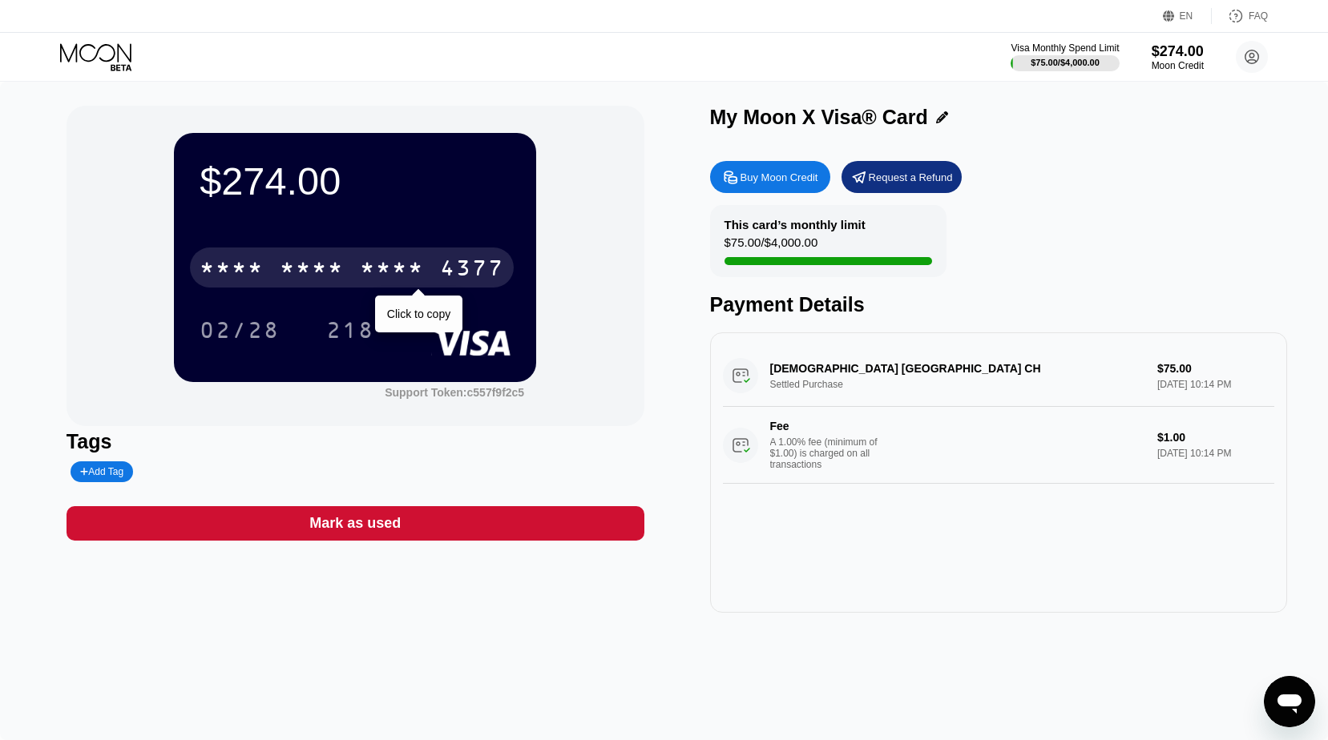
click at [234, 268] on div "* * * *" at bounding box center [232, 270] width 64 height 26
click at [262, 268] on div "4513" at bounding box center [232, 270] width 64 height 26
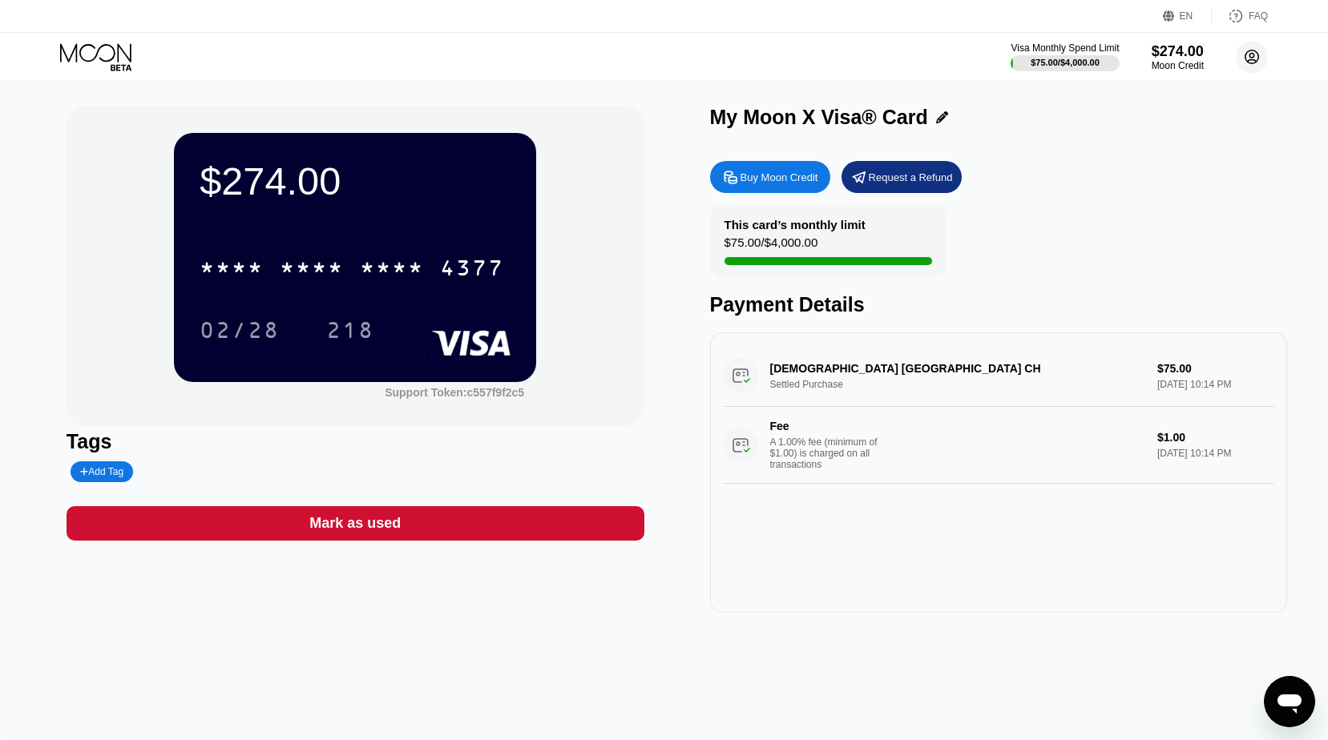
click at [1252, 53] on icon at bounding box center [1252, 57] width 9 height 9
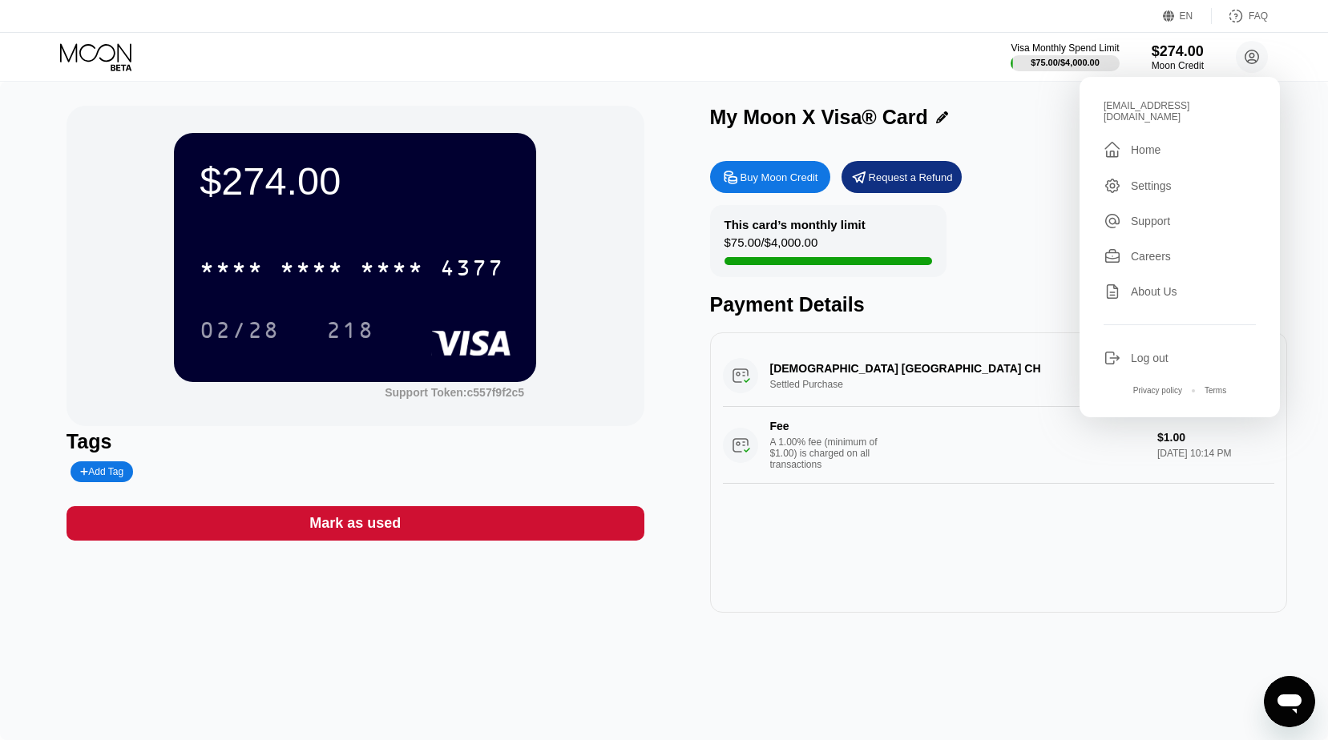
click at [1136, 165] on div "holder.tightrope238@passmail.net  Home Settings Support Careers About Us Log o…" at bounding box center [1179, 247] width 200 height 341
click at [1132, 179] on div "Settings" at bounding box center [1151, 185] width 41 height 13
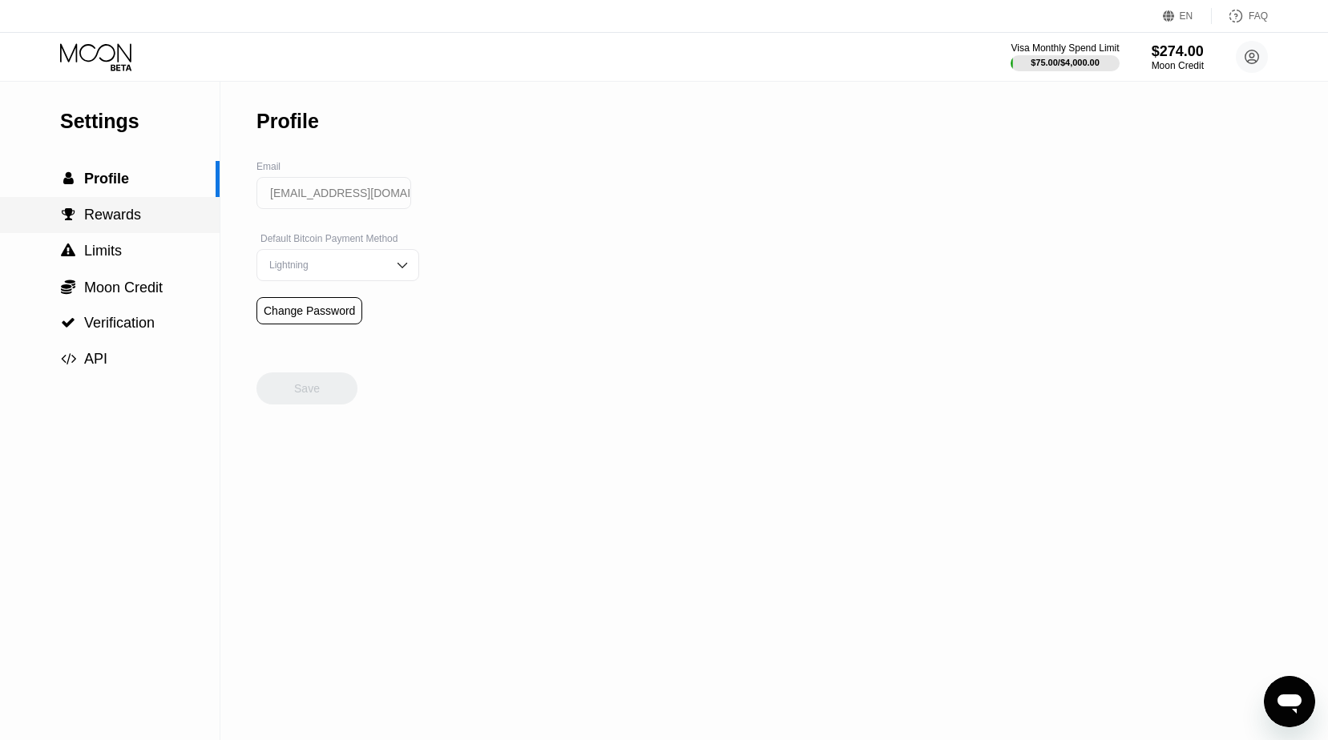
click at [143, 212] on div " Rewards" at bounding box center [110, 215] width 220 height 17
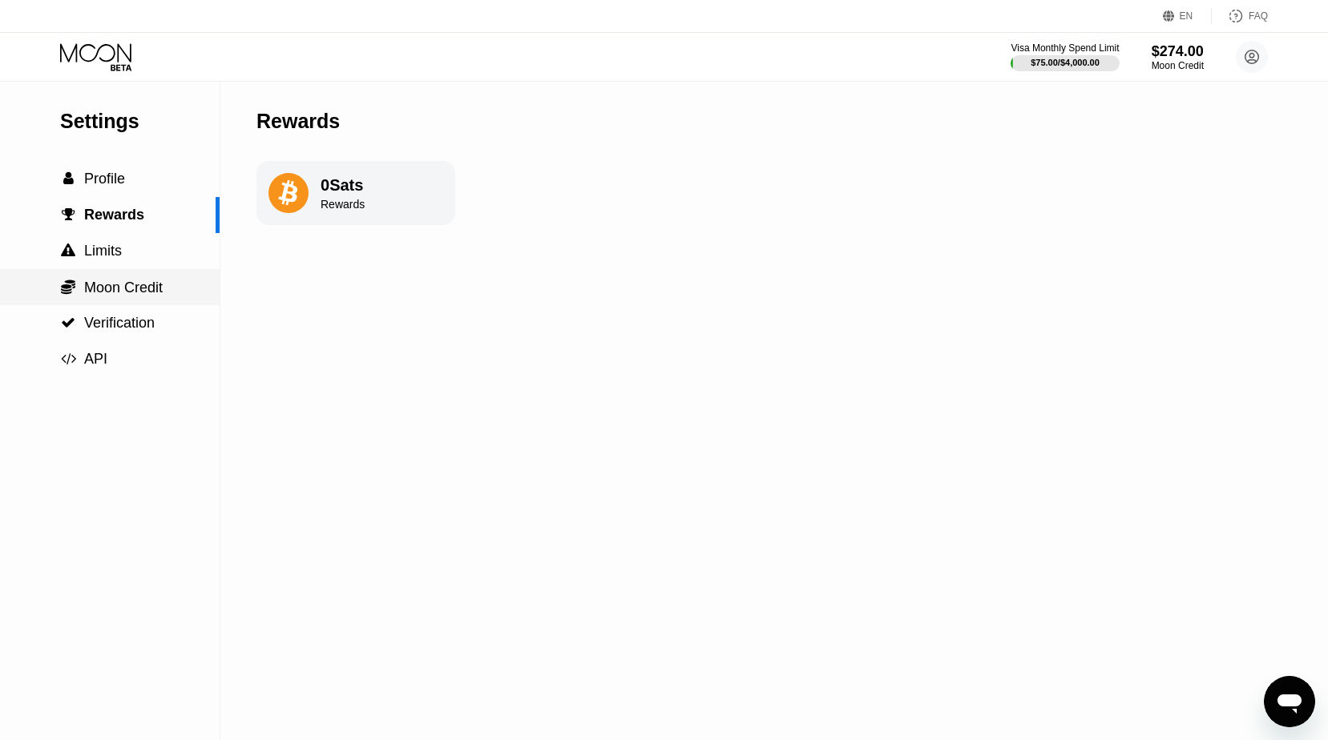
click at [151, 284] on span "Moon Credit" at bounding box center [123, 288] width 79 height 16
